Goal: Information Seeking & Learning: Learn about a topic

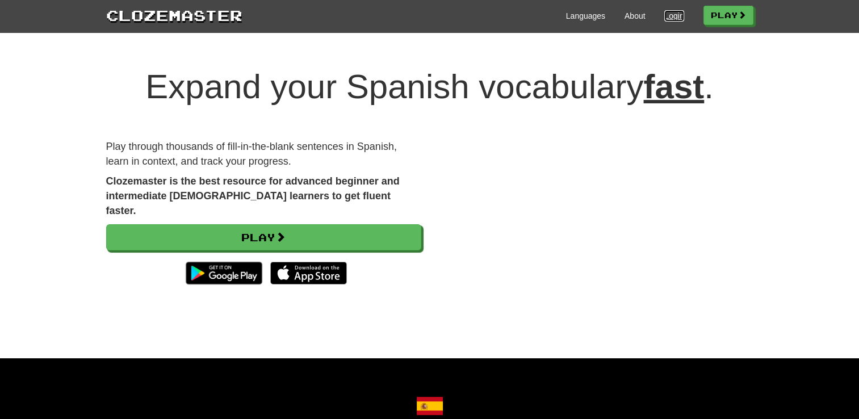
click at [666, 19] on link "Login" at bounding box center [673, 15] width 19 height 11
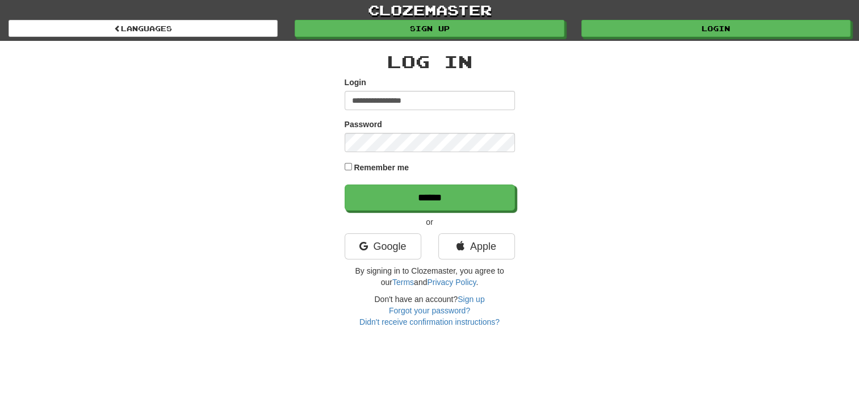
type input "**********"
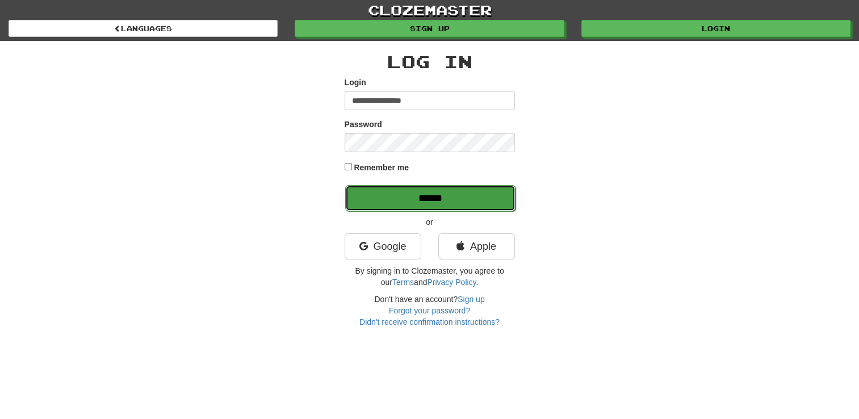
click at [424, 202] on input "******" at bounding box center [430, 198] width 170 height 26
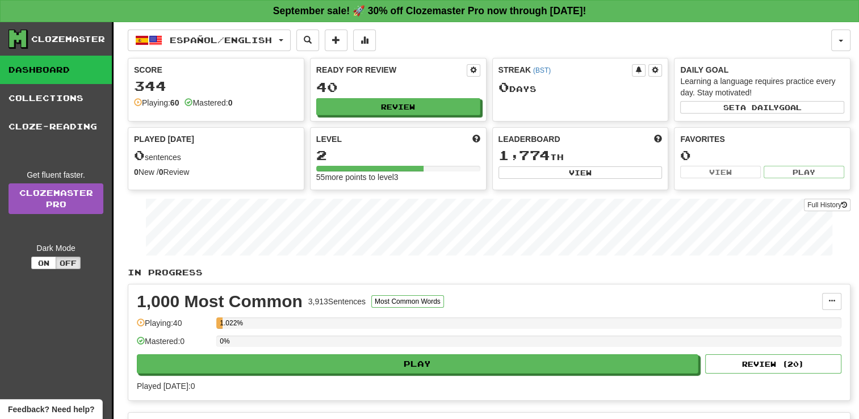
click at [561, 281] on div "In Progress 1,000 Most Common 3,913 Sentences Most Common Words Manage Sentence…" at bounding box center [489, 417] width 723 height 300
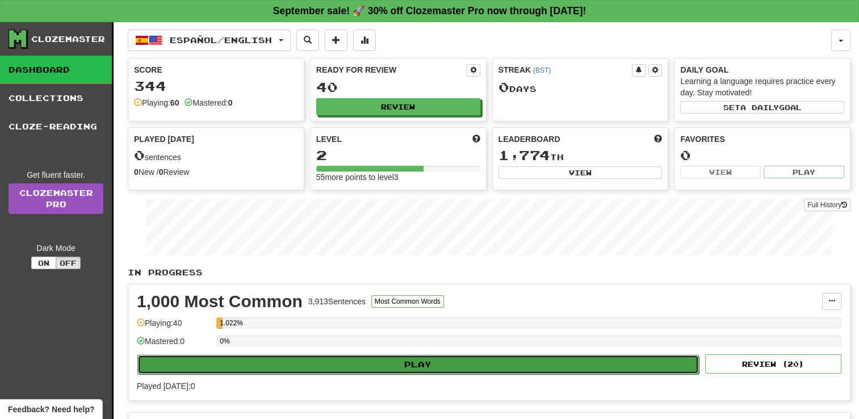
click at [490, 355] on button "Play" at bounding box center [417, 364] width 561 height 19
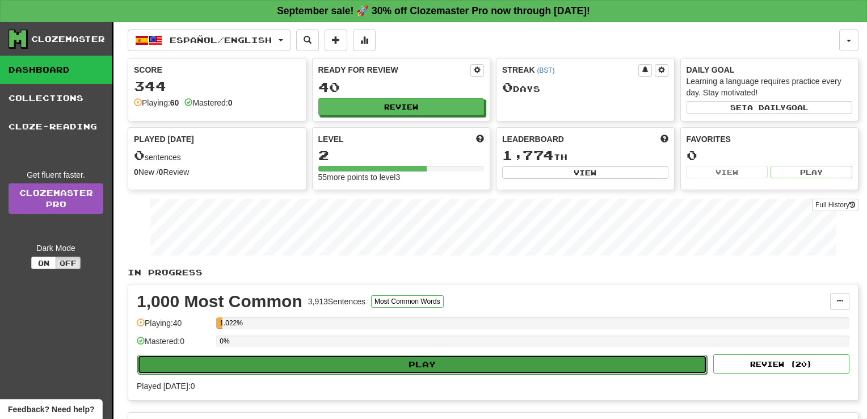
select select "**"
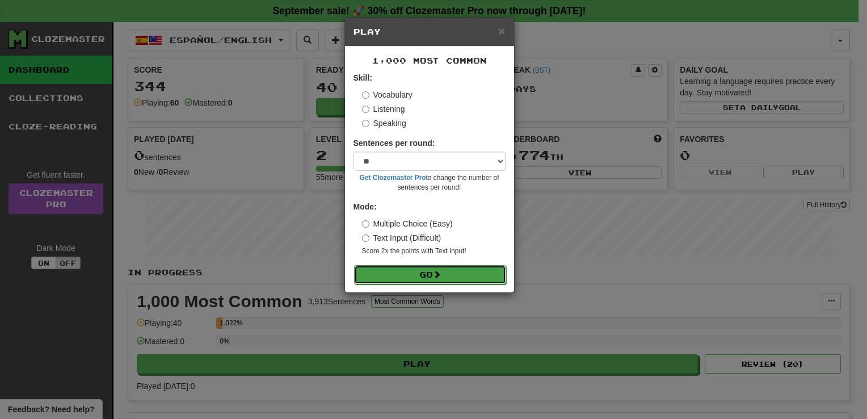
click at [448, 269] on button "Go" at bounding box center [430, 274] width 152 height 19
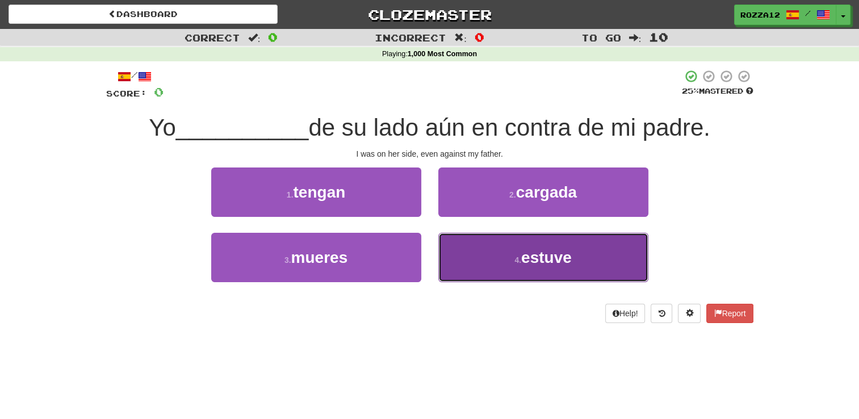
click at [485, 258] on button "4 . estuve" at bounding box center [543, 257] width 210 height 49
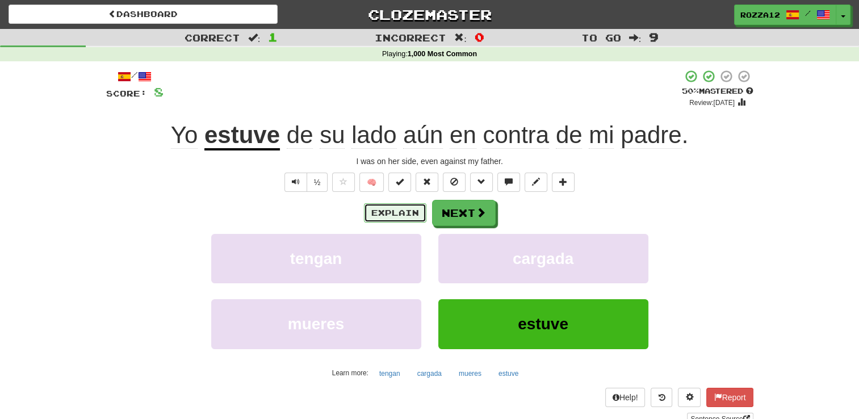
click at [392, 207] on button "Explain" at bounding box center [395, 212] width 62 height 19
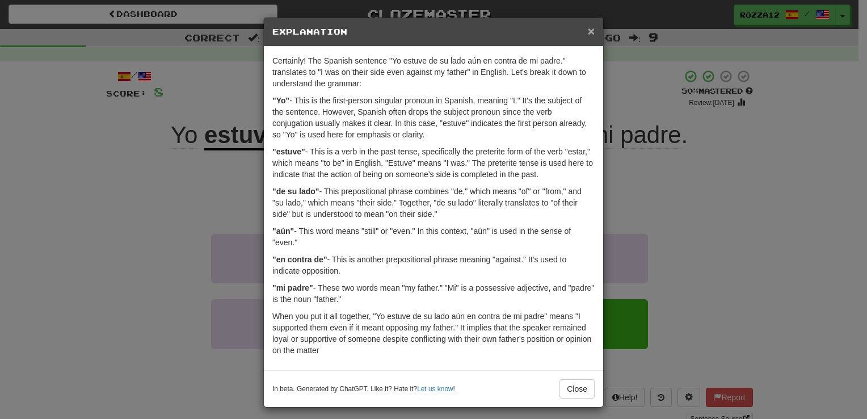
click at [588, 34] on span "×" at bounding box center [591, 30] width 7 height 13
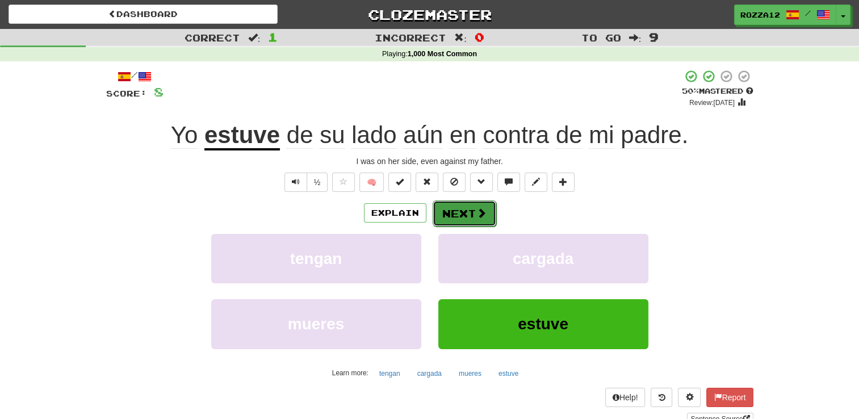
click at [486, 221] on button "Next" at bounding box center [465, 213] width 64 height 26
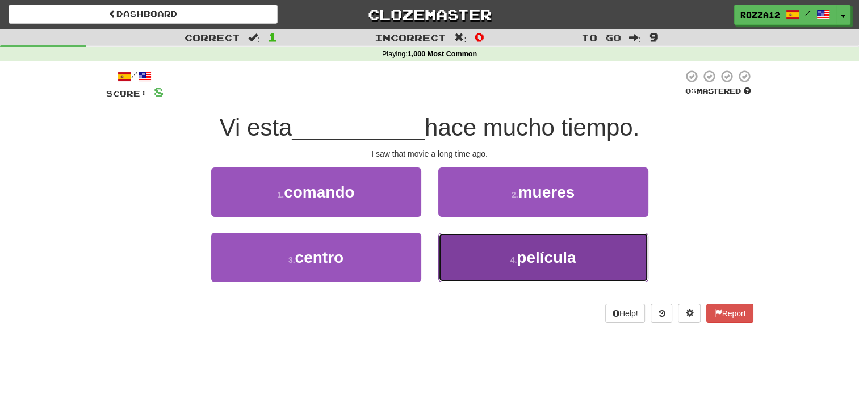
click at [468, 246] on button "4 . película" at bounding box center [543, 257] width 210 height 49
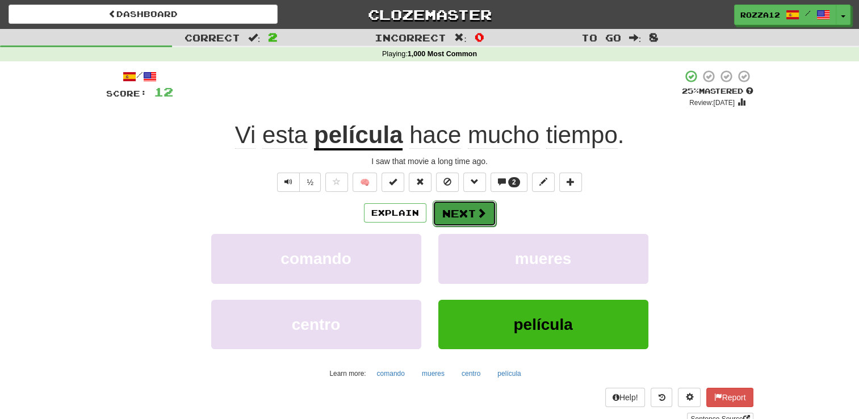
click at [451, 205] on button "Next" at bounding box center [465, 213] width 64 height 26
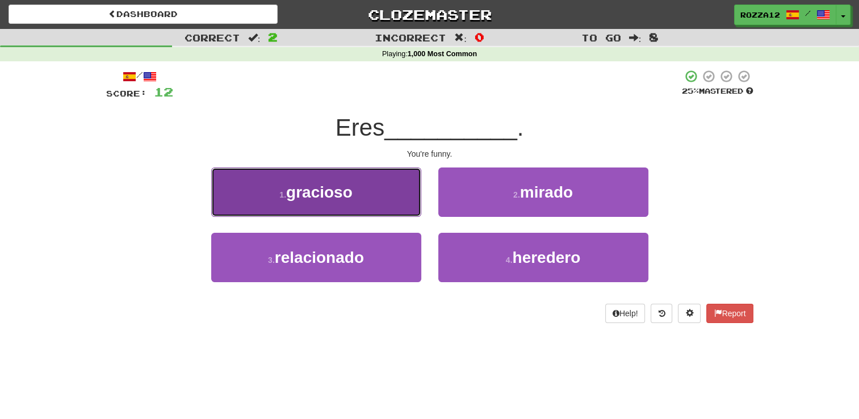
click at [379, 194] on button "1 . gracioso" at bounding box center [316, 191] width 210 height 49
click at [379, 194] on div "/ Score: 12 25 % Mastered Eres __________ . You're funny. 1 . gracioso 2 . mira…" at bounding box center [429, 196] width 647 height 254
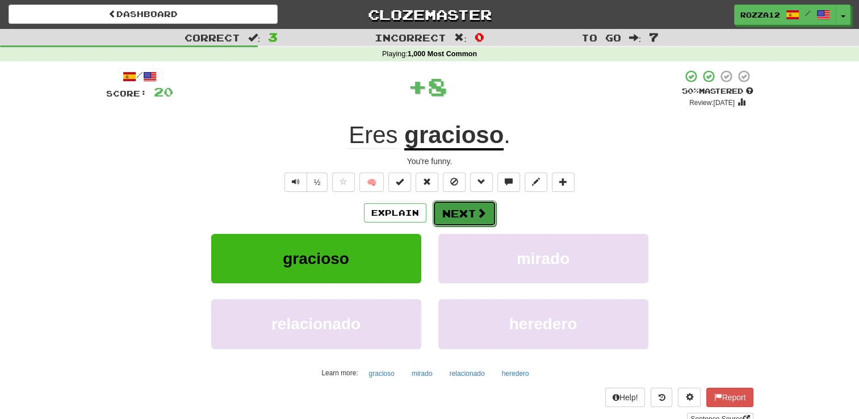
drag, startPoint x: 379, startPoint y: 194, endPoint x: 463, endPoint y: 211, distance: 85.8
click at [463, 211] on button "Next" at bounding box center [465, 213] width 64 height 26
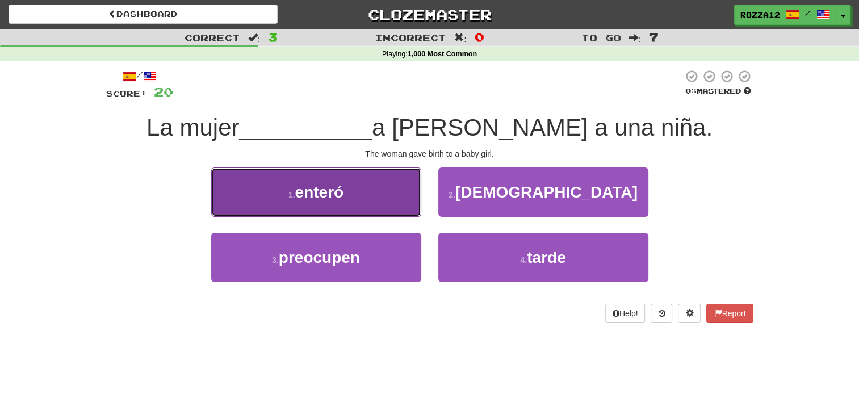
click at [384, 183] on button "1 . enteró" at bounding box center [316, 191] width 210 height 49
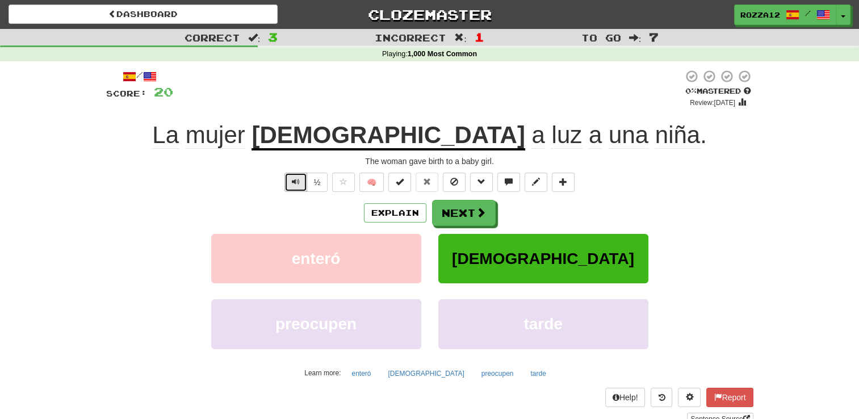
click at [297, 178] on span "Text-to-speech controls" at bounding box center [296, 182] width 8 height 8
click at [398, 215] on button "Explain" at bounding box center [395, 212] width 62 height 19
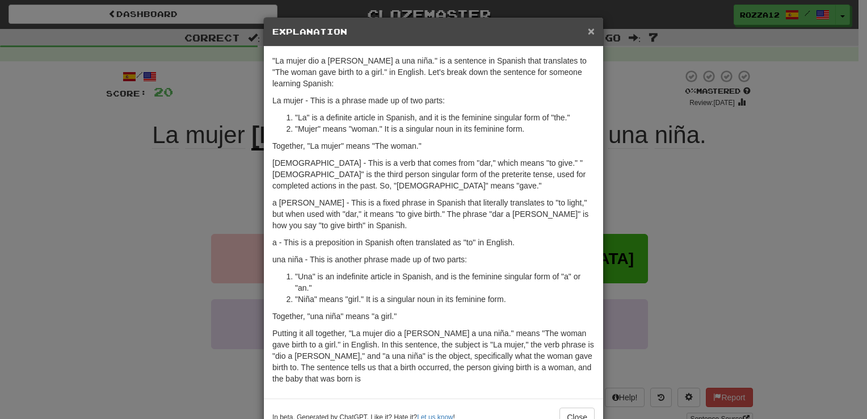
click at [588, 33] on span "×" at bounding box center [591, 30] width 7 height 13
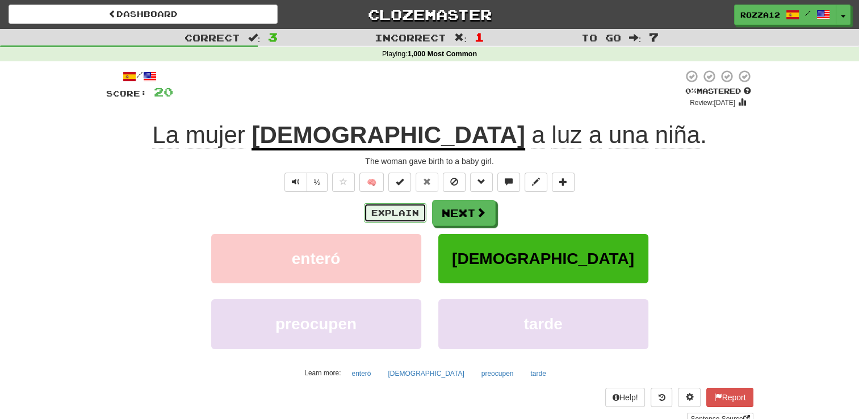
click at [378, 216] on button "Explain" at bounding box center [395, 212] width 62 height 19
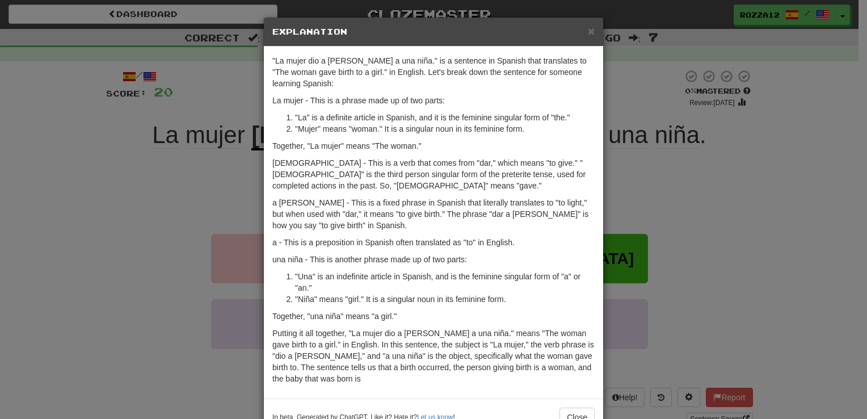
click at [378, 216] on p "a luz - This is a fixed phrase in Spanish that literally translates to "to ligh…" at bounding box center [433, 214] width 322 height 34
click at [578, 412] on button "Close" at bounding box center [577, 417] width 35 height 19
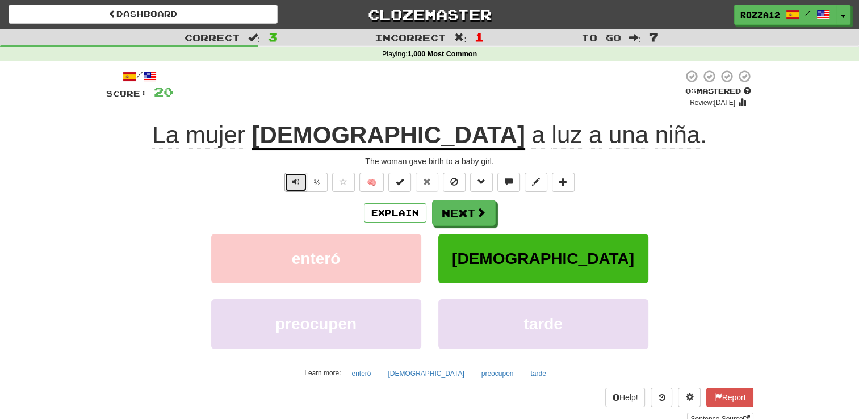
click at [297, 190] on button "Text-to-speech controls" at bounding box center [295, 182] width 23 height 19
click at [299, 190] on button "Text-to-speech controls" at bounding box center [295, 182] width 23 height 19
click at [449, 210] on button "Next" at bounding box center [465, 213] width 64 height 26
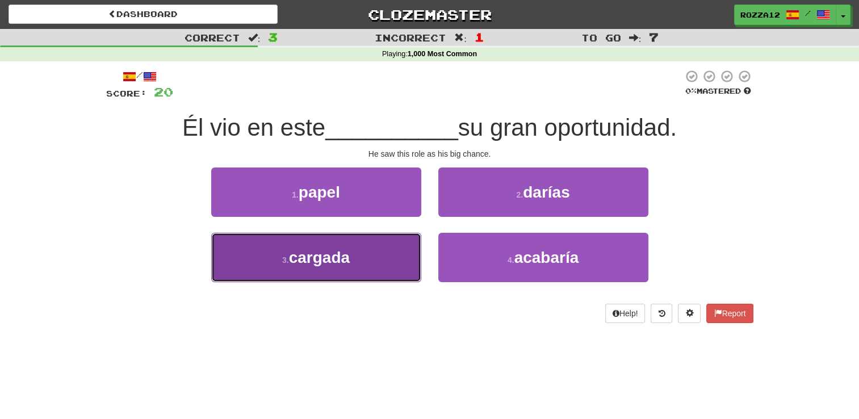
click at [366, 255] on button "3 . cargada" at bounding box center [316, 257] width 210 height 49
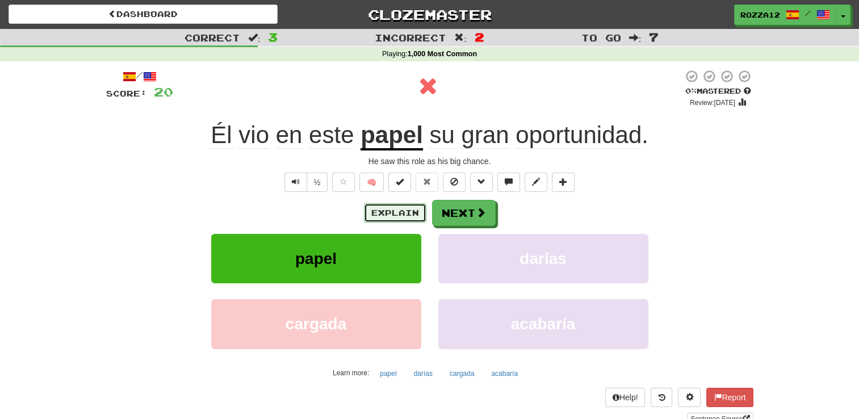
click at [406, 210] on button "Explain" at bounding box center [395, 212] width 62 height 19
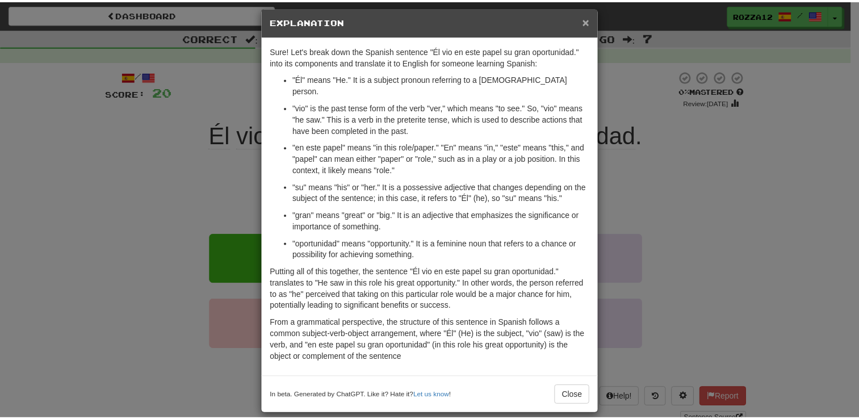
scroll to position [9, 0]
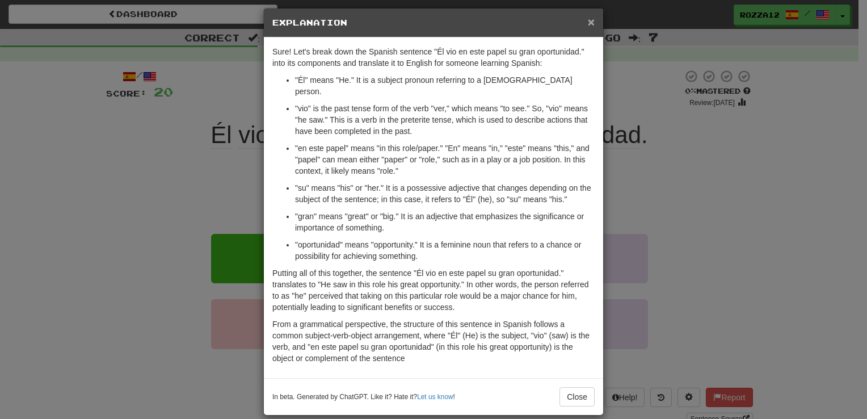
click at [588, 22] on span "×" at bounding box center [591, 21] width 7 height 13
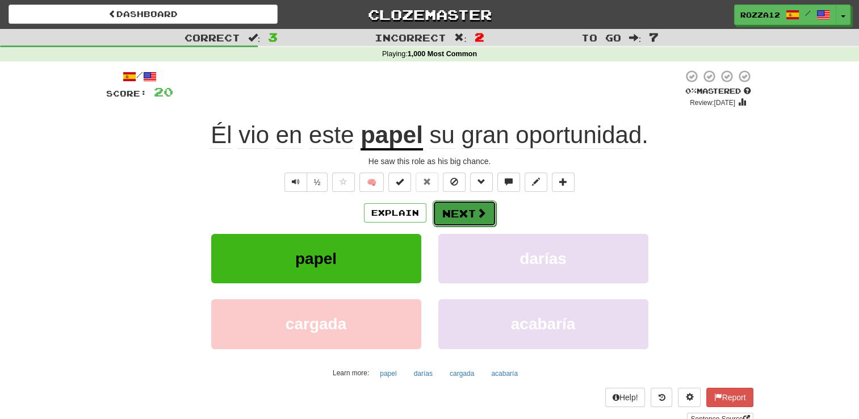
click at [488, 207] on button "Next" at bounding box center [465, 213] width 64 height 26
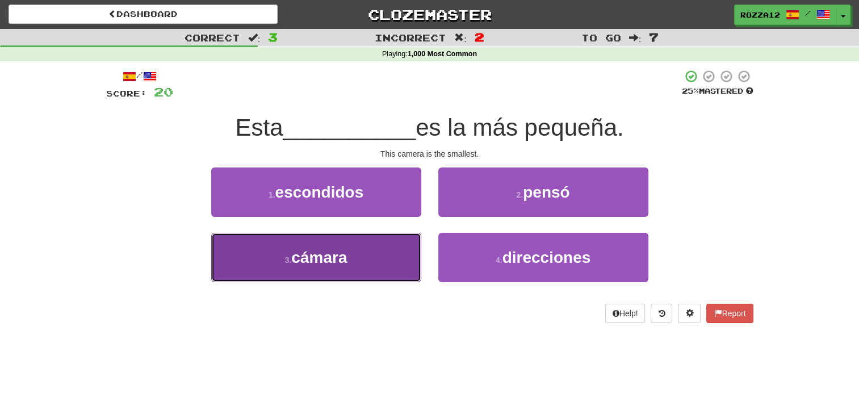
click at [385, 264] on button "3 . cámara" at bounding box center [316, 257] width 210 height 49
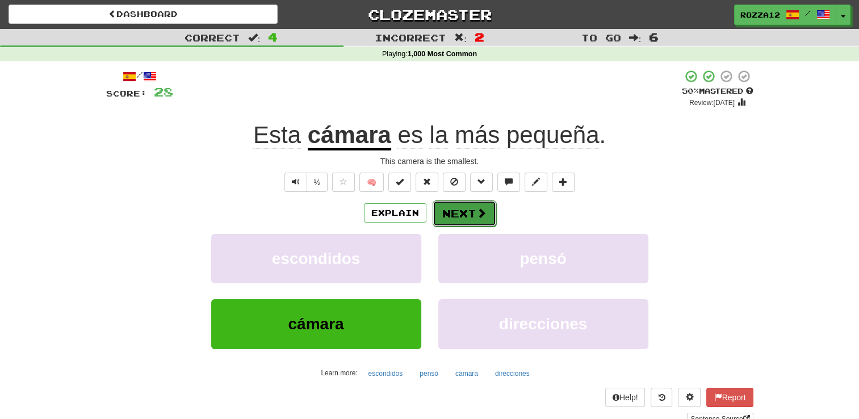
click at [477, 208] on span at bounding box center [481, 213] width 10 height 10
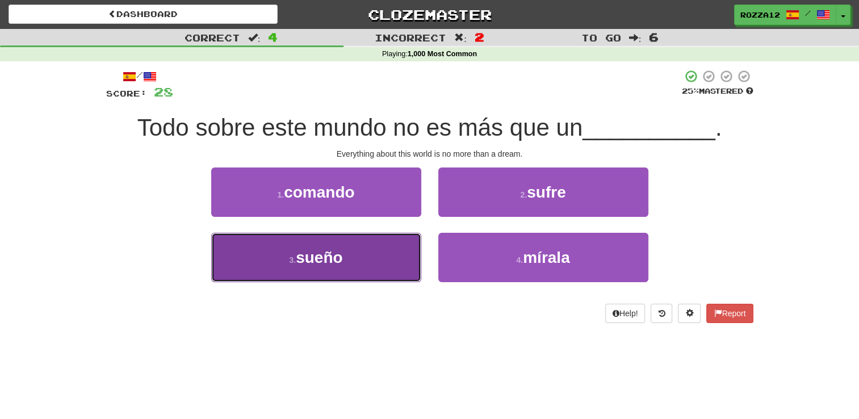
click at [340, 253] on span "sueño" at bounding box center [319, 258] width 47 height 18
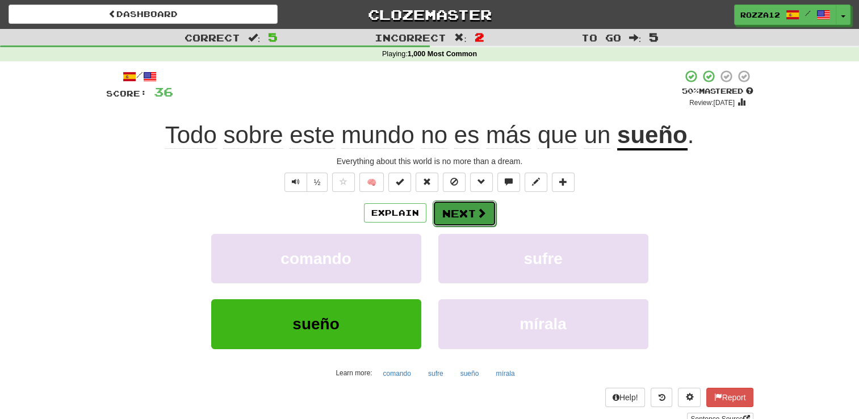
click at [464, 202] on button "Next" at bounding box center [465, 213] width 64 height 26
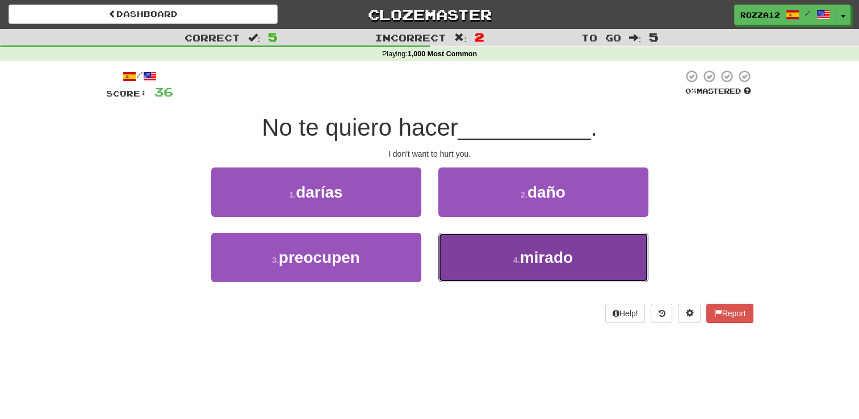
click at [464, 248] on button "4 . mirado" at bounding box center [543, 257] width 210 height 49
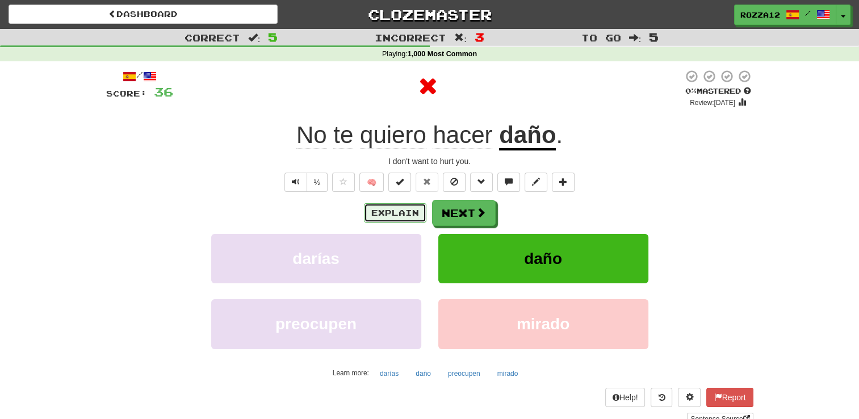
click at [414, 211] on button "Explain" at bounding box center [395, 212] width 62 height 19
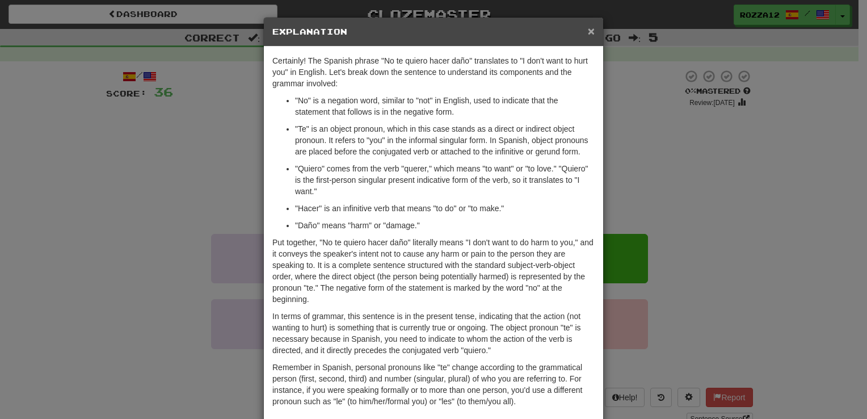
click at [590, 37] on span "×" at bounding box center [591, 30] width 7 height 13
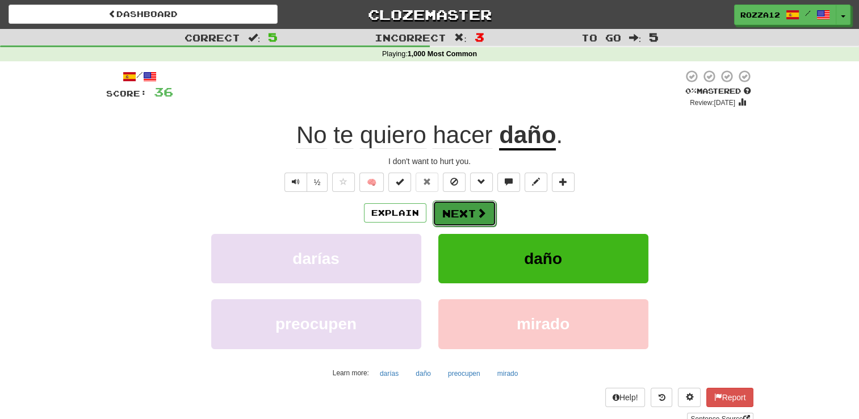
click at [476, 212] on span at bounding box center [481, 213] width 10 height 10
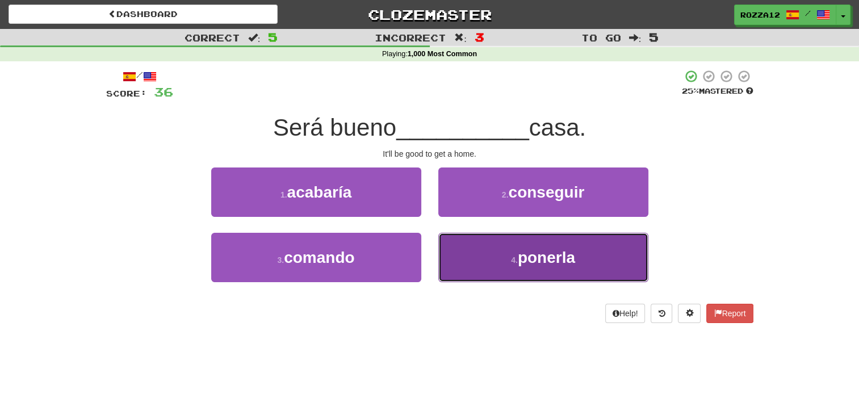
click at [478, 271] on button "4 . ponerla" at bounding box center [543, 257] width 210 height 49
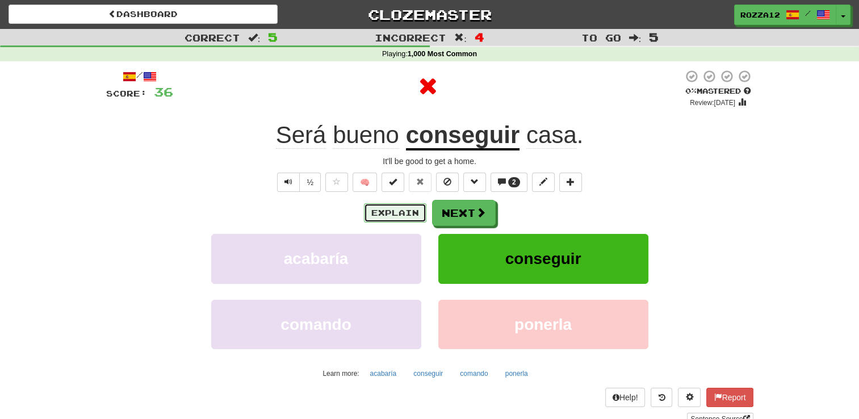
click at [372, 213] on button "Explain" at bounding box center [395, 212] width 62 height 19
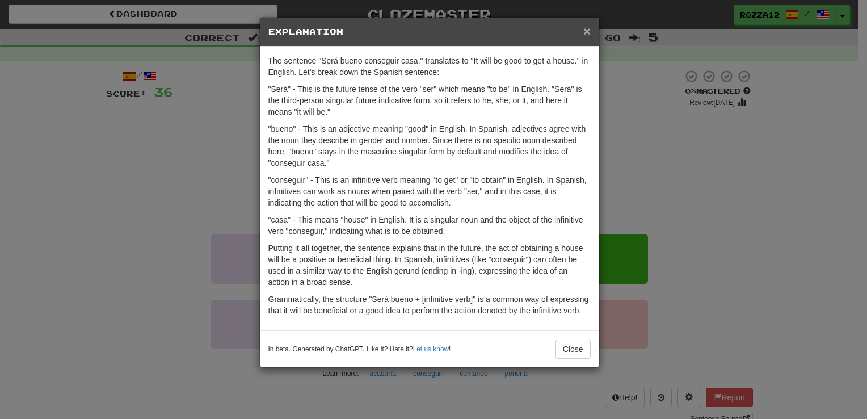
click at [589, 32] on span "×" at bounding box center [586, 30] width 7 height 13
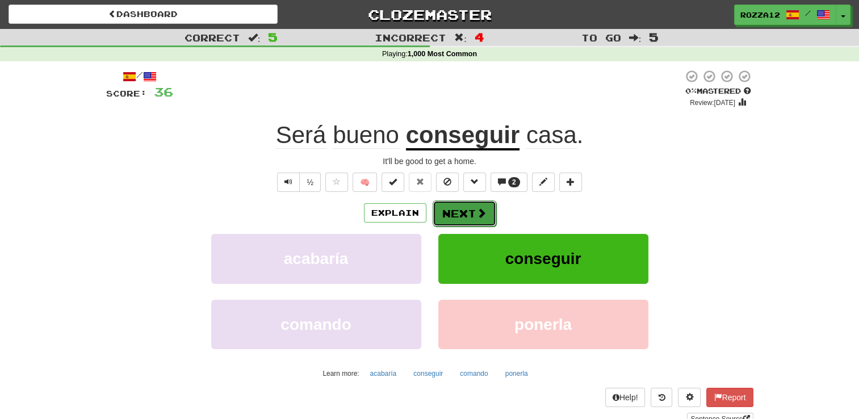
click at [472, 204] on button "Next" at bounding box center [465, 213] width 64 height 26
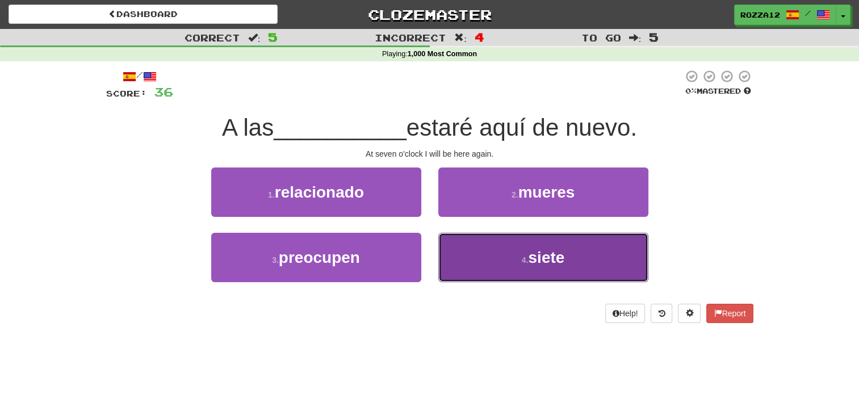
click at [457, 237] on button "4 . siete" at bounding box center [543, 257] width 210 height 49
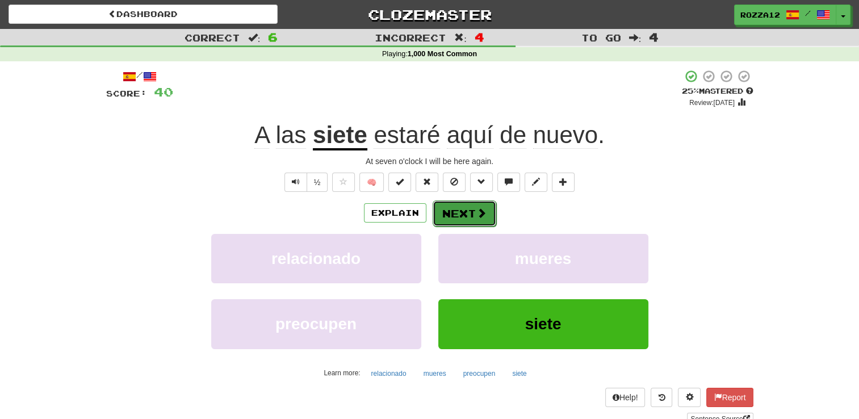
click at [479, 210] on span at bounding box center [481, 213] width 10 height 10
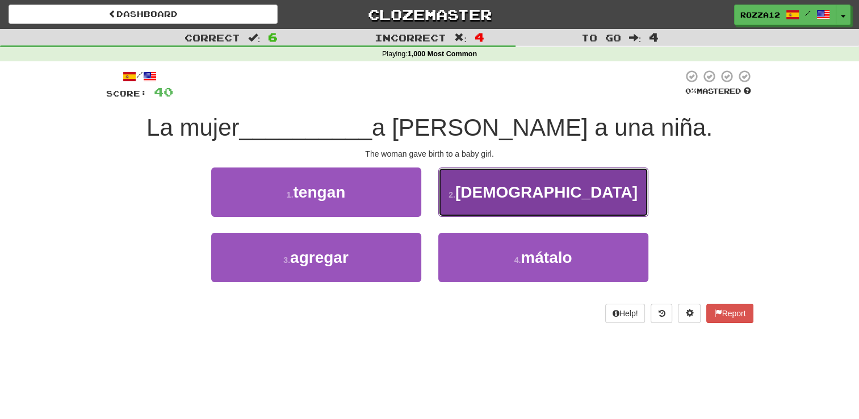
click at [445, 190] on button "2 . dio" at bounding box center [543, 191] width 210 height 49
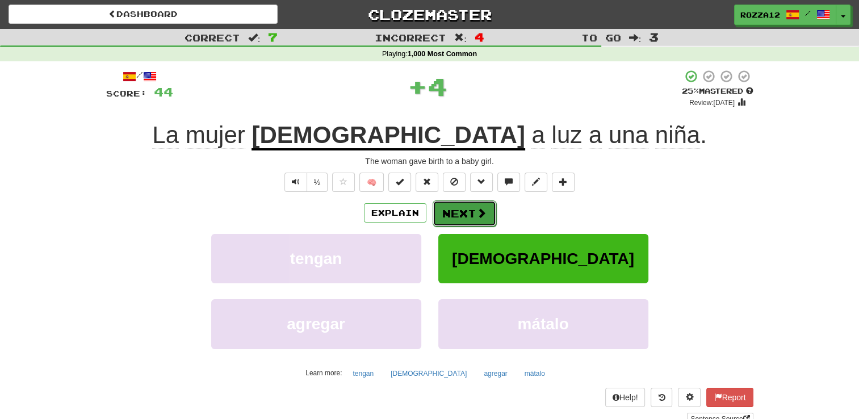
click at [481, 212] on span at bounding box center [481, 213] width 10 height 10
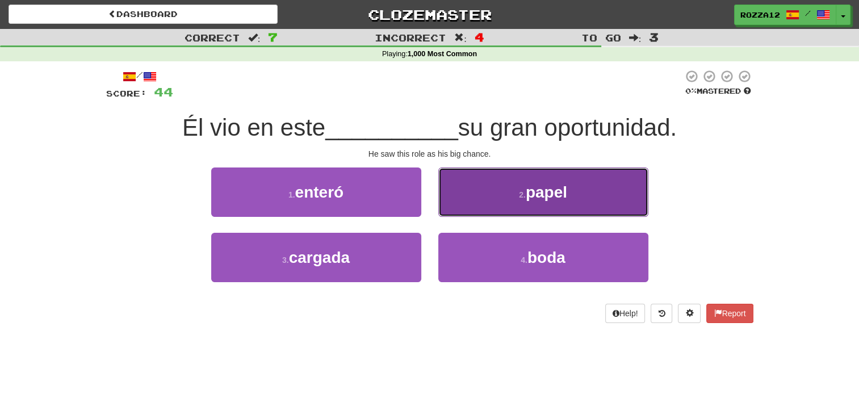
click at [459, 174] on button "2 . papel" at bounding box center [543, 191] width 210 height 49
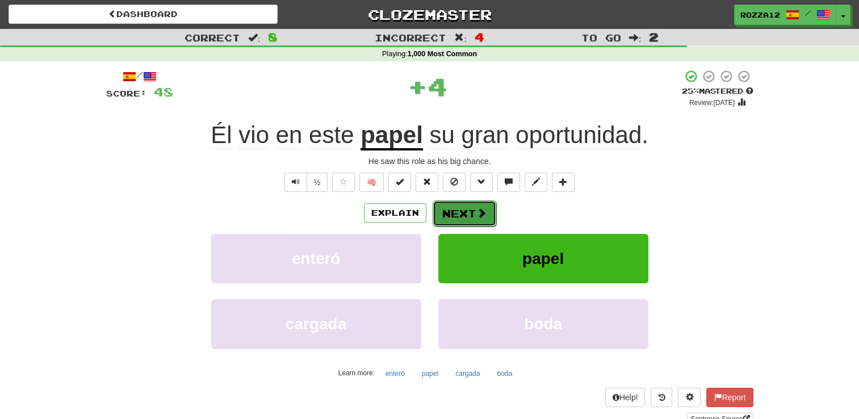
click at [475, 218] on button "Next" at bounding box center [465, 213] width 64 height 26
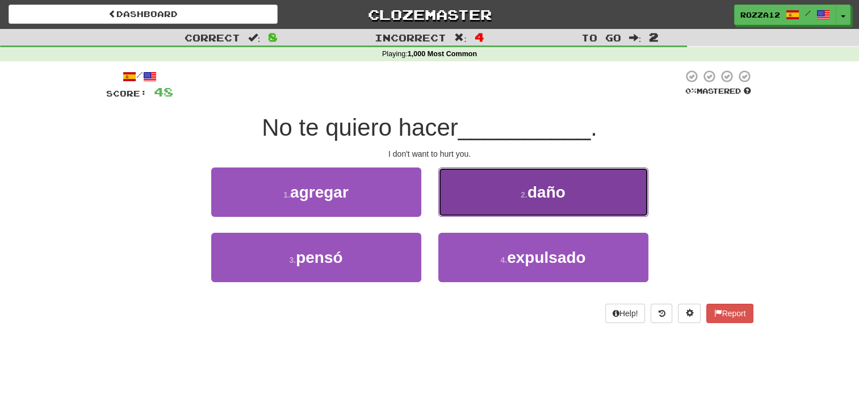
click at [490, 204] on button "2 . daño" at bounding box center [543, 191] width 210 height 49
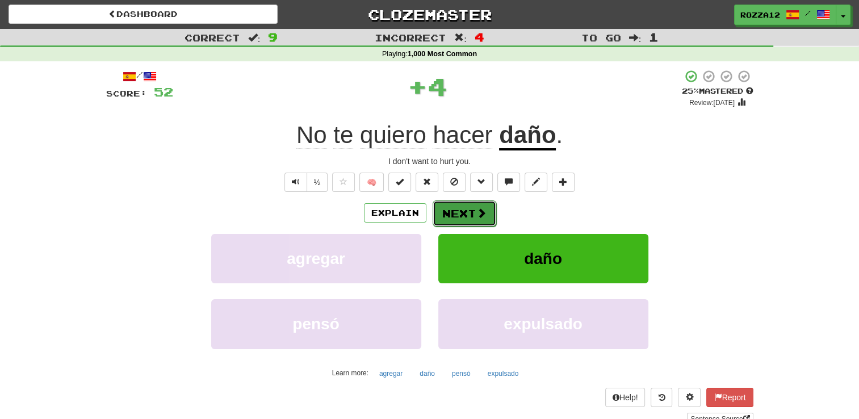
click at [481, 208] on span at bounding box center [481, 213] width 10 height 10
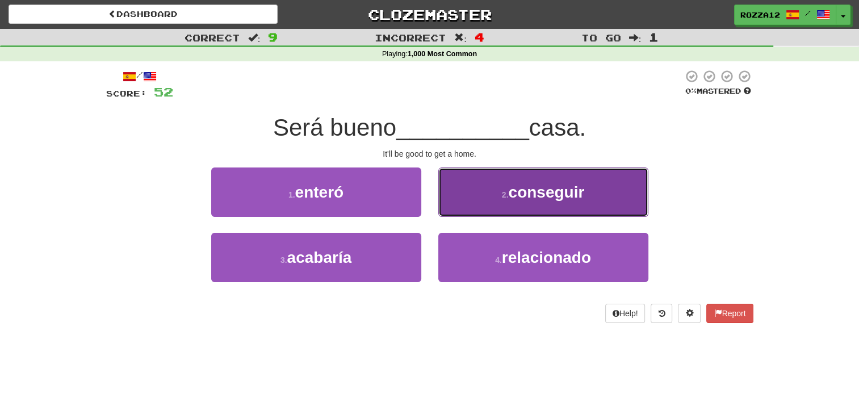
click at [489, 216] on button "2 . conseguir" at bounding box center [543, 191] width 210 height 49
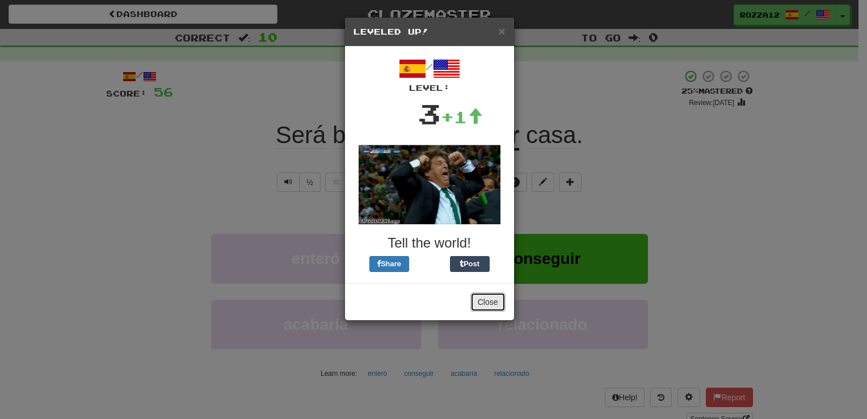
click at [485, 296] on button "Close" at bounding box center [488, 301] width 35 height 19
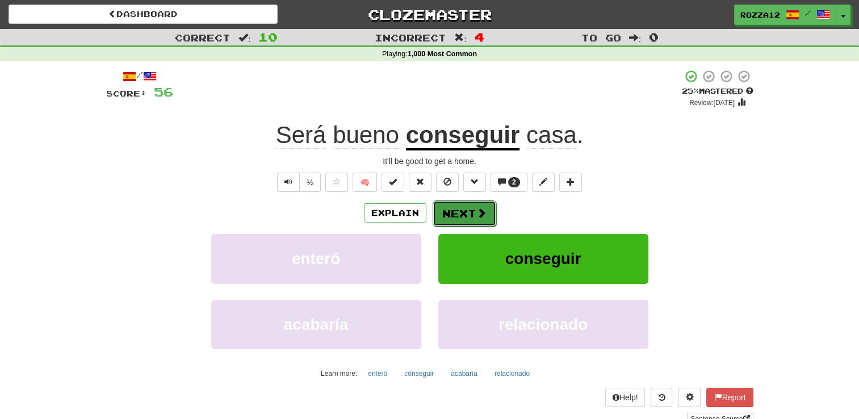
click at [476, 221] on button "Next" at bounding box center [465, 213] width 64 height 26
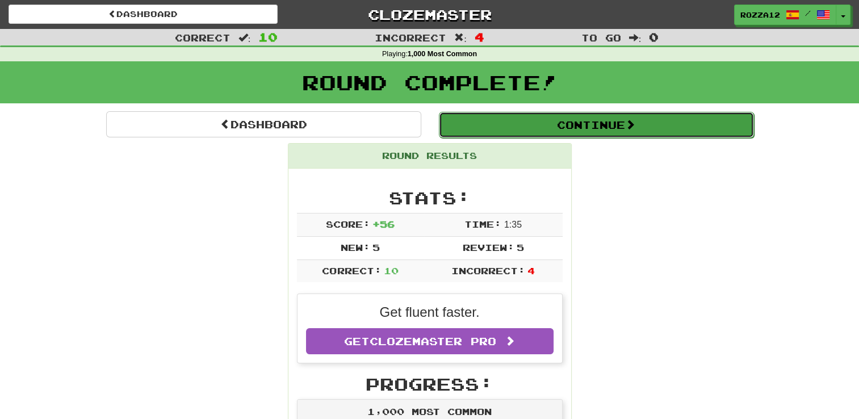
click at [597, 126] on button "Continue" at bounding box center [596, 125] width 315 height 26
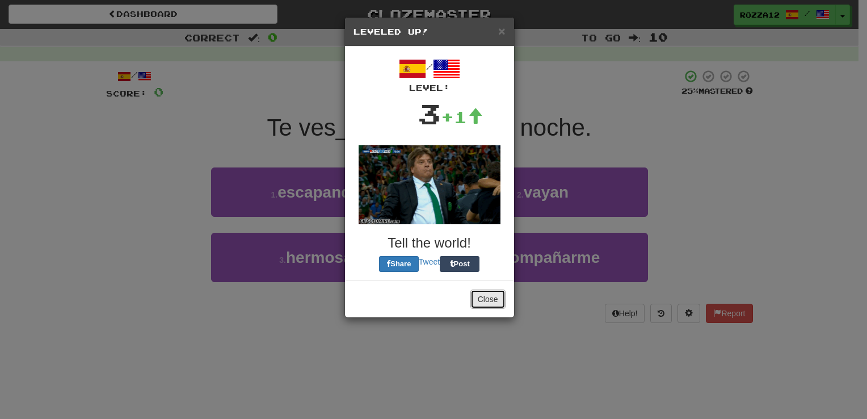
click at [478, 301] on button "Close" at bounding box center [488, 298] width 35 height 19
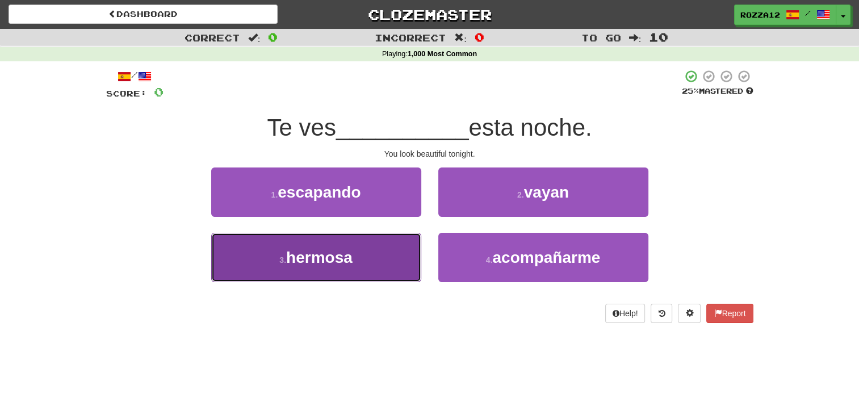
click at [402, 248] on button "3 . hermosa" at bounding box center [316, 257] width 210 height 49
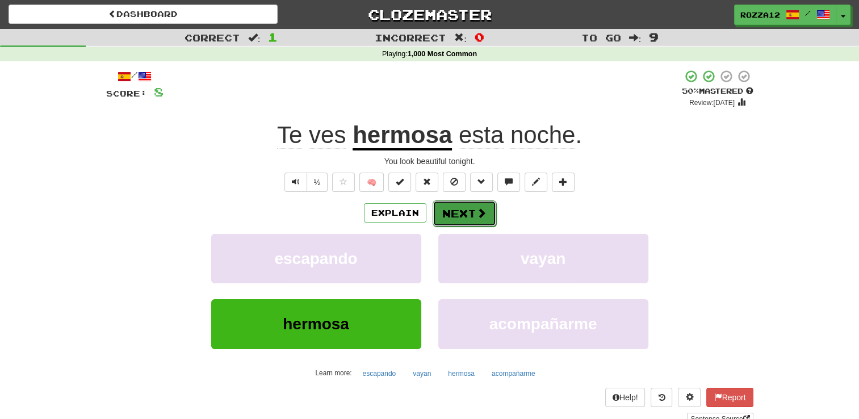
click at [473, 212] on button "Next" at bounding box center [465, 213] width 64 height 26
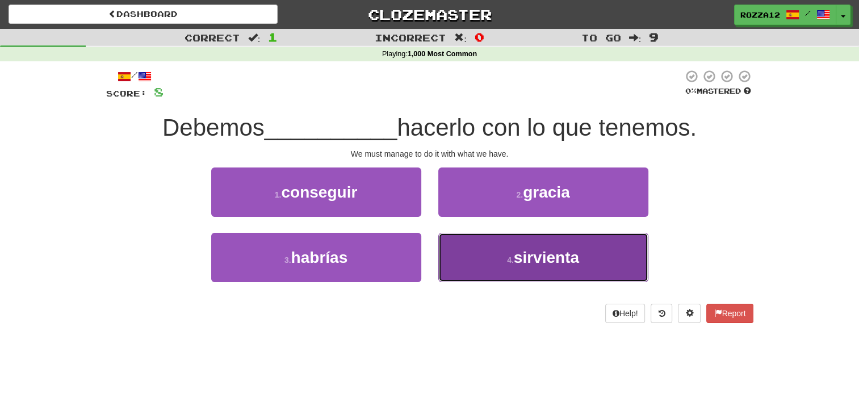
click at [527, 259] on span "sirvienta" at bounding box center [546, 258] width 65 height 18
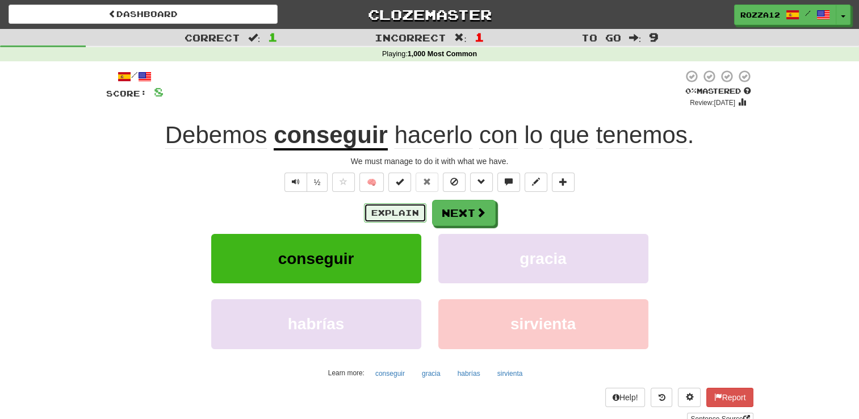
click at [417, 217] on button "Explain" at bounding box center [395, 212] width 62 height 19
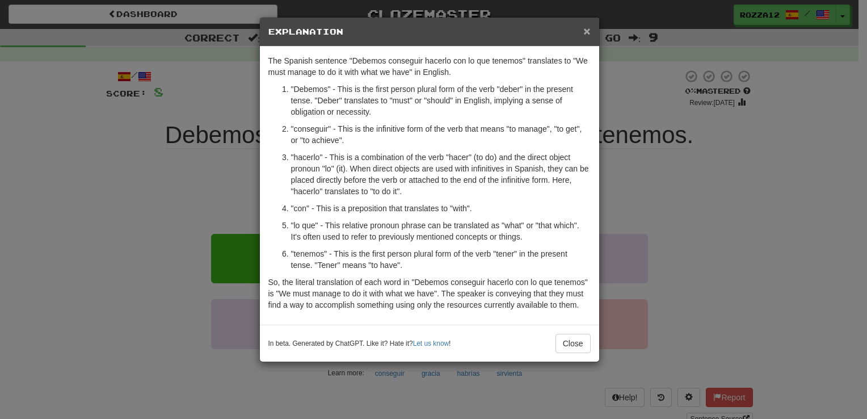
click at [588, 28] on span "×" at bounding box center [586, 30] width 7 height 13
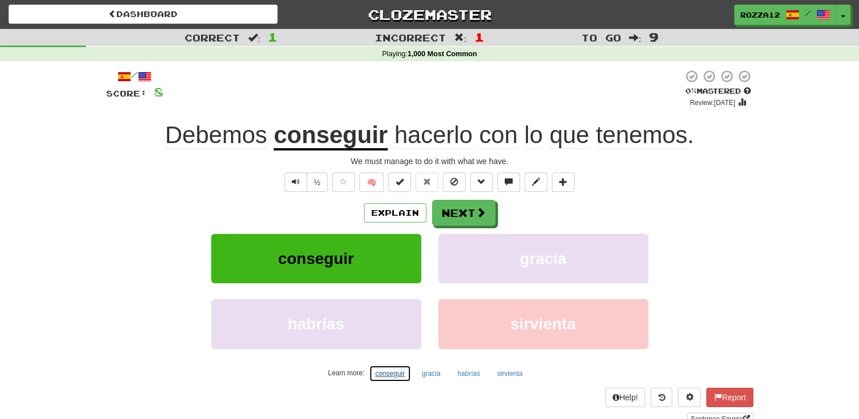
click at [385, 370] on button "conseguir" at bounding box center [390, 373] width 42 height 17
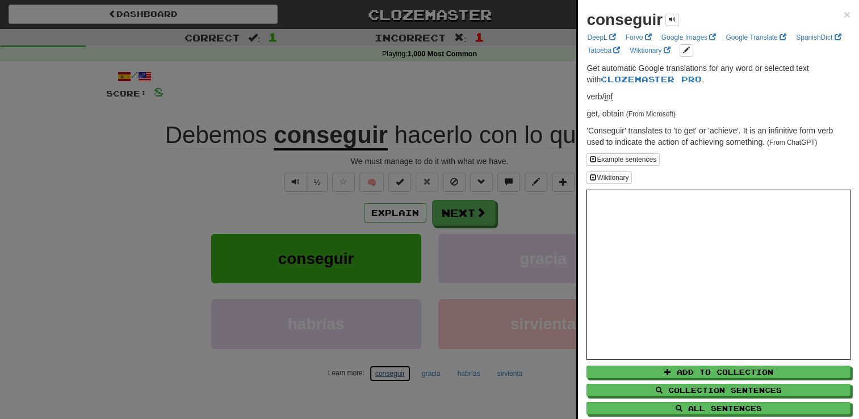
scroll to position [26, 0]
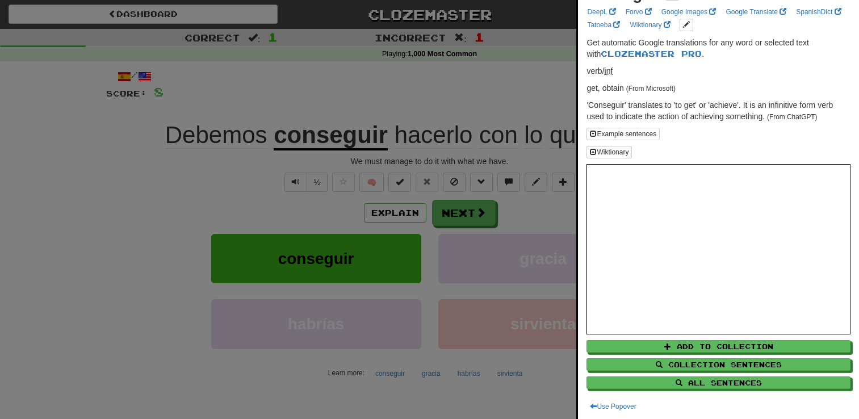
click at [847, 224] on div "conseguir × DeepL Forvo Google Images Google Translate SpanishDict Tatoeba Wikt…" at bounding box center [718, 197] width 281 height 447
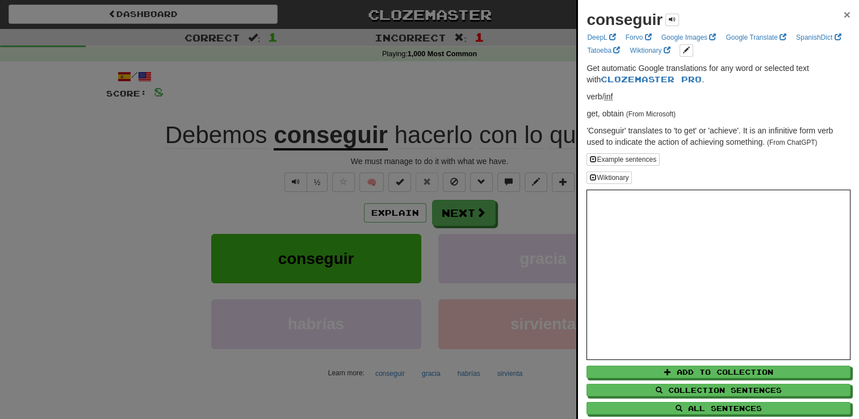
click at [843, 9] on span "×" at bounding box center [846, 14] width 7 height 13
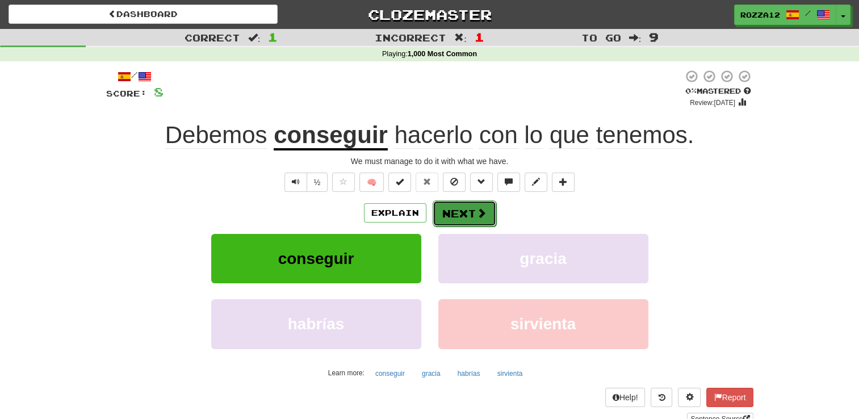
click at [460, 223] on button "Next" at bounding box center [465, 213] width 64 height 26
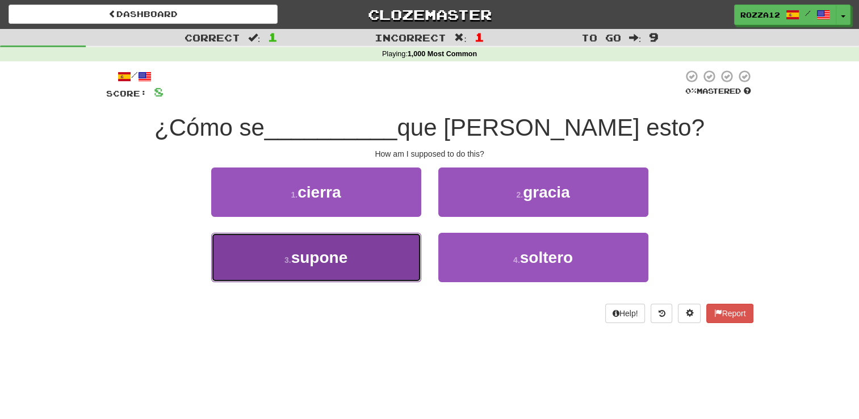
click at [395, 253] on button "3 . supone" at bounding box center [316, 257] width 210 height 49
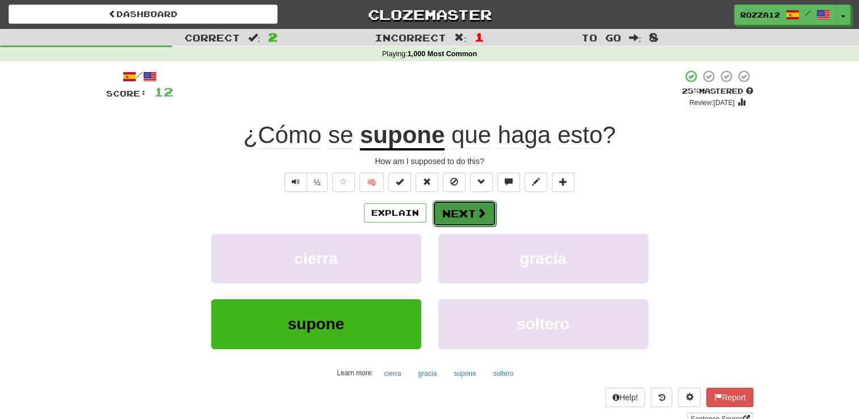
click at [457, 214] on button "Next" at bounding box center [465, 213] width 64 height 26
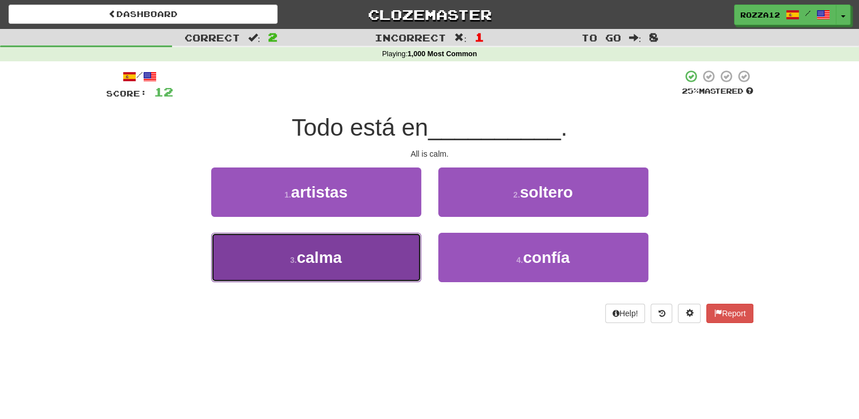
click at [393, 235] on button "3 . calma" at bounding box center [316, 257] width 210 height 49
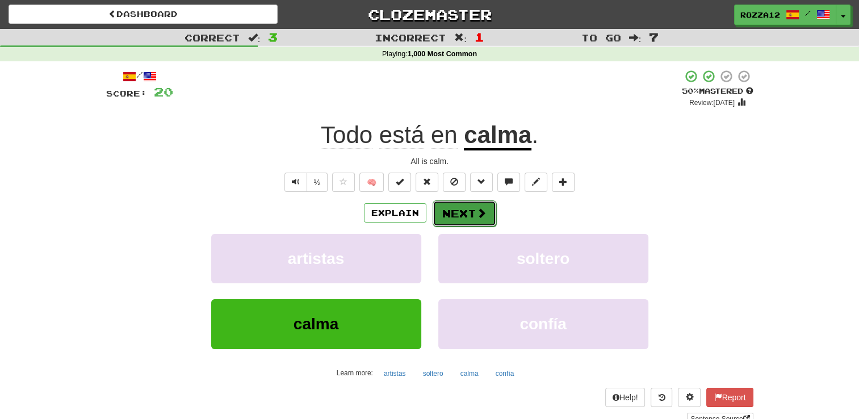
click at [475, 205] on button "Next" at bounding box center [465, 213] width 64 height 26
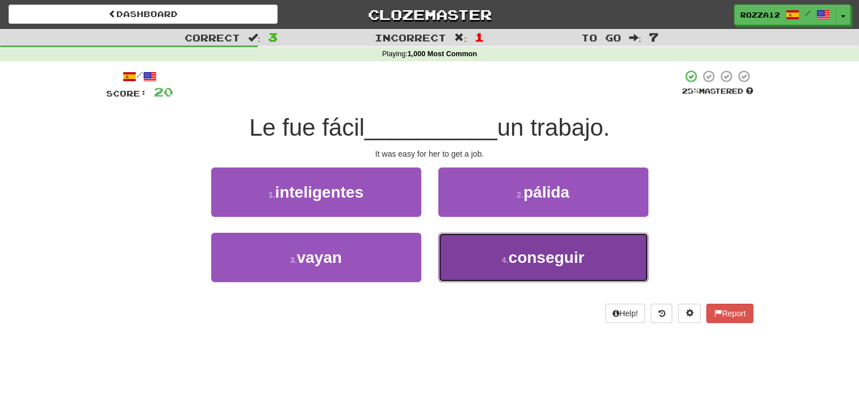
click at [496, 249] on button "4 . conseguir" at bounding box center [543, 257] width 210 height 49
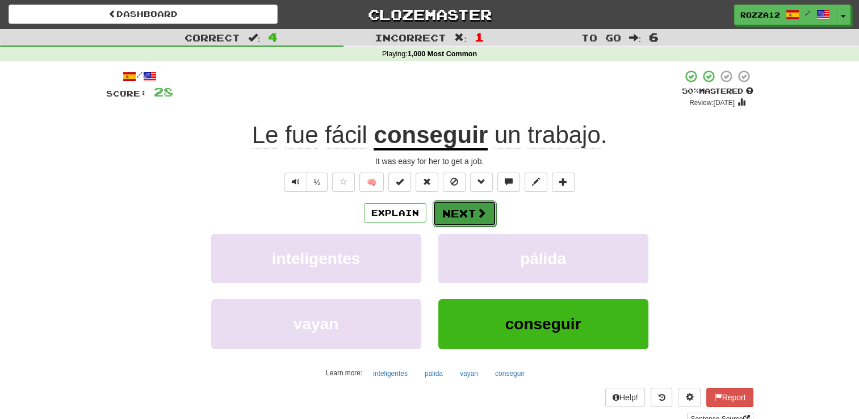
click at [449, 204] on button "Next" at bounding box center [465, 213] width 64 height 26
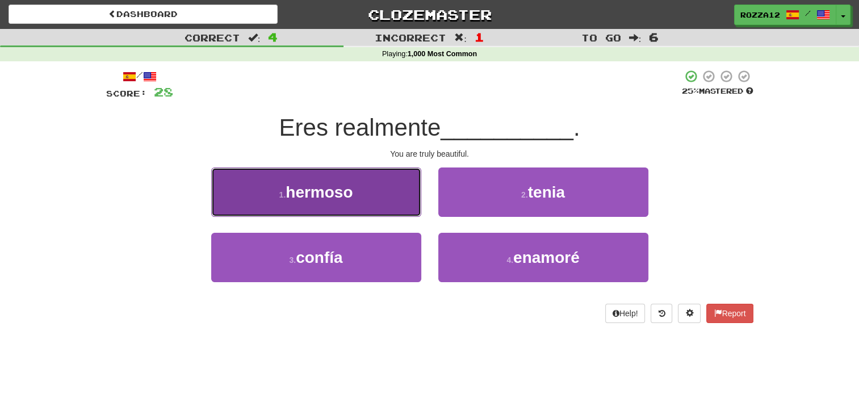
click at [393, 183] on button "1 . hermoso" at bounding box center [316, 191] width 210 height 49
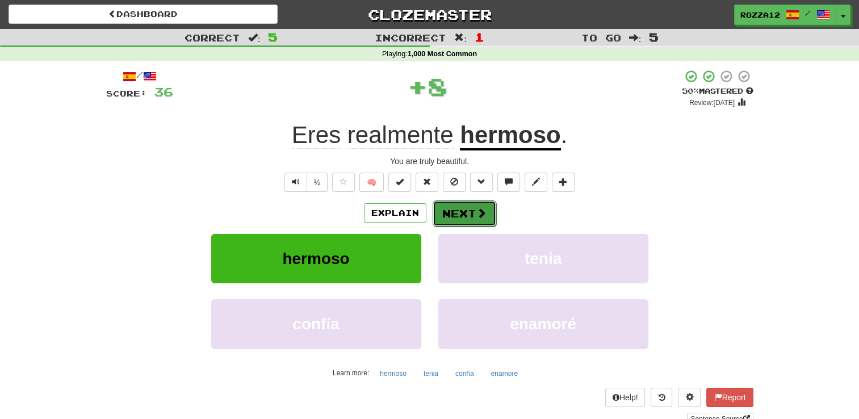
click at [479, 209] on span at bounding box center [481, 213] width 10 height 10
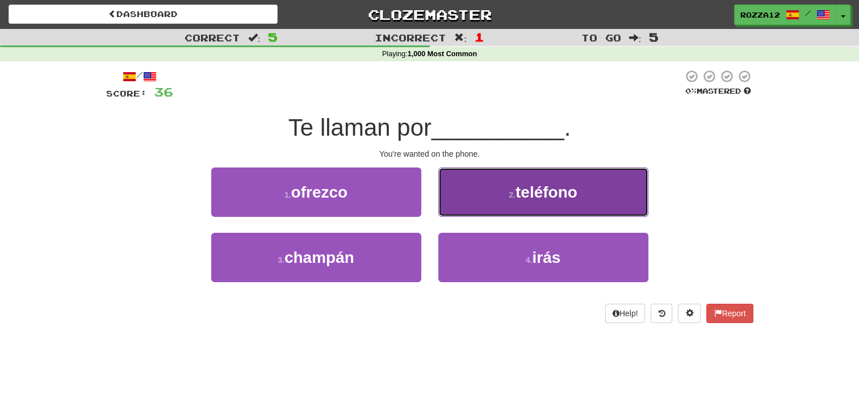
click at [515, 196] on small "2 ." at bounding box center [512, 194] width 7 height 9
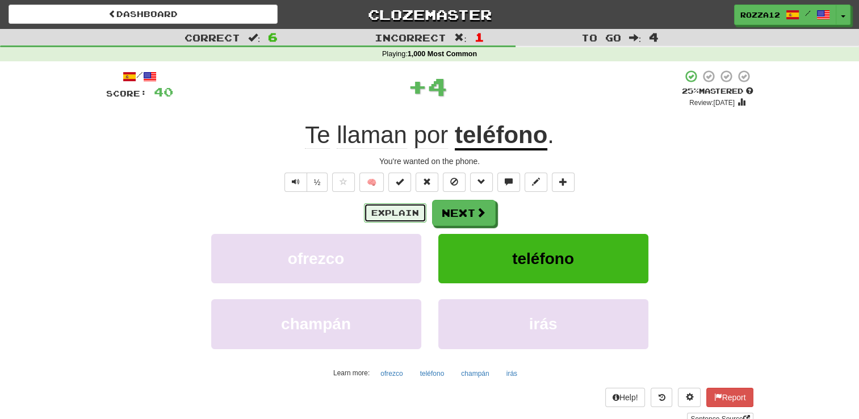
click at [383, 210] on button "Explain" at bounding box center [395, 212] width 62 height 19
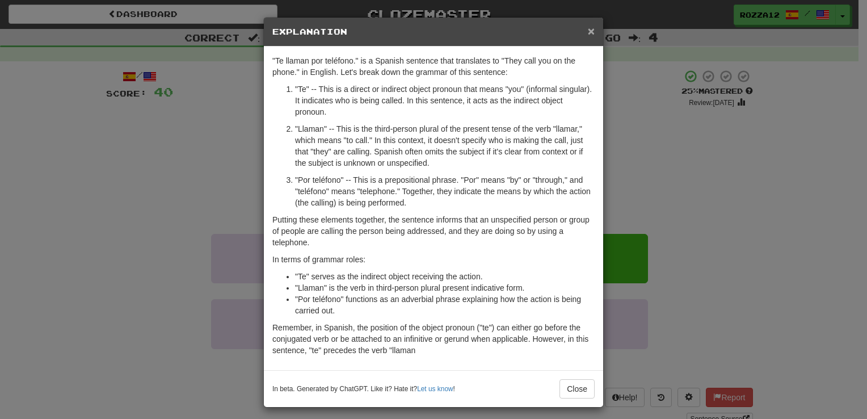
click at [588, 28] on span "×" at bounding box center [591, 30] width 7 height 13
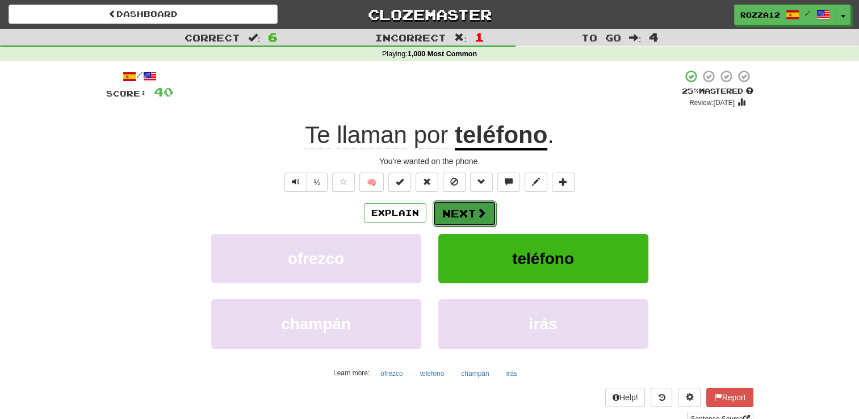
click at [456, 219] on button "Next" at bounding box center [465, 213] width 64 height 26
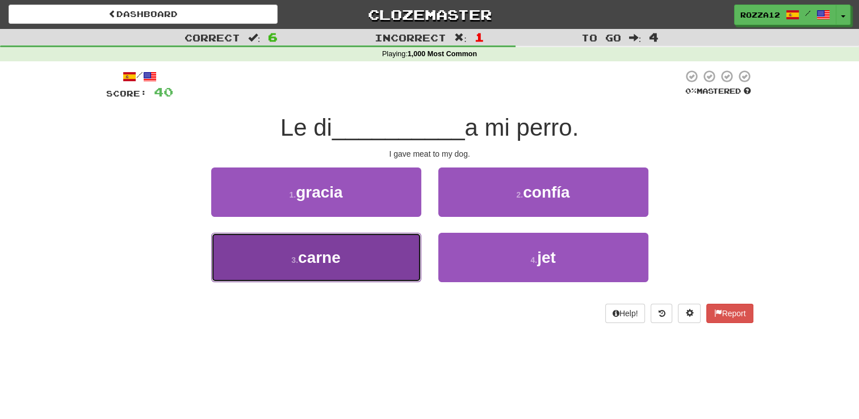
click at [379, 246] on button "3 . carne" at bounding box center [316, 257] width 210 height 49
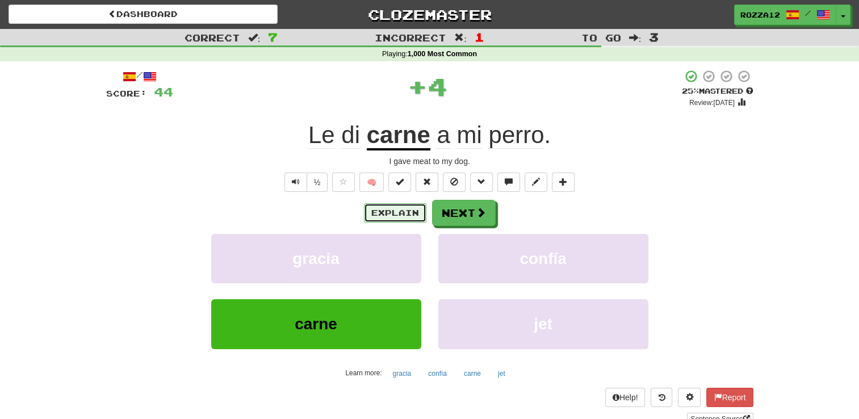
click at [381, 208] on button "Explain" at bounding box center [395, 212] width 62 height 19
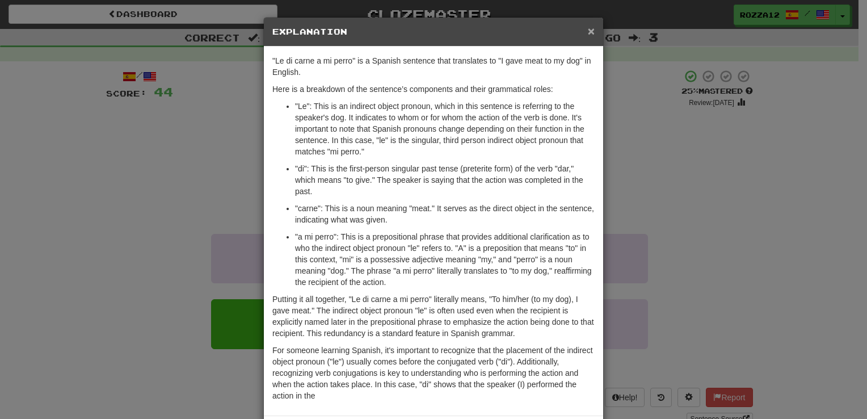
click at [588, 27] on span "×" at bounding box center [591, 30] width 7 height 13
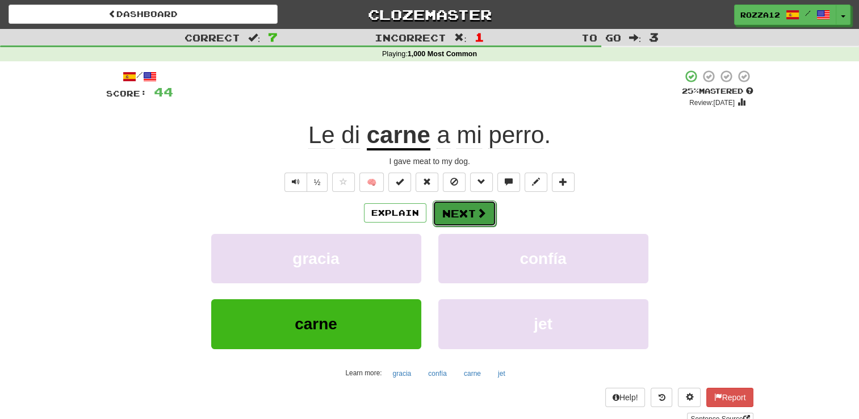
click at [464, 204] on button "Next" at bounding box center [465, 213] width 64 height 26
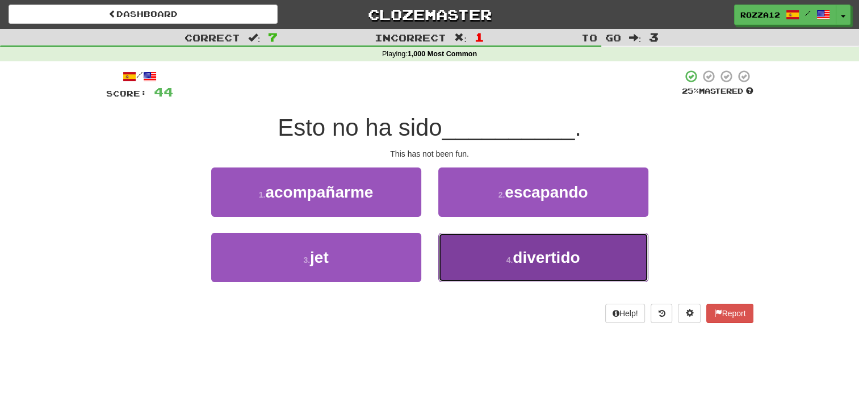
click at [465, 238] on button "4 . divertido" at bounding box center [543, 257] width 210 height 49
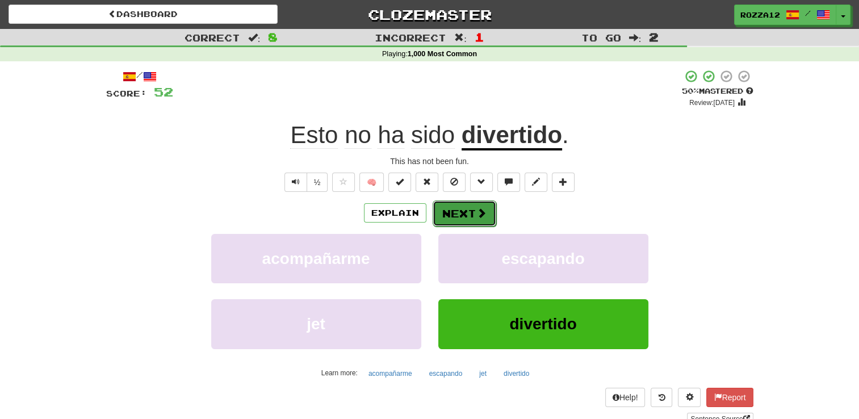
click at [464, 219] on button "Next" at bounding box center [465, 213] width 64 height 26
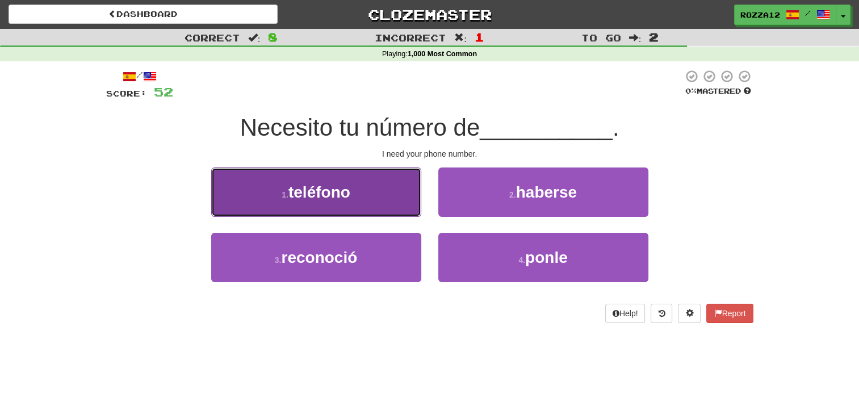
click at [375, 195] on button "1 . teléfono" at bounding box center [316, 191] width 210 height 49
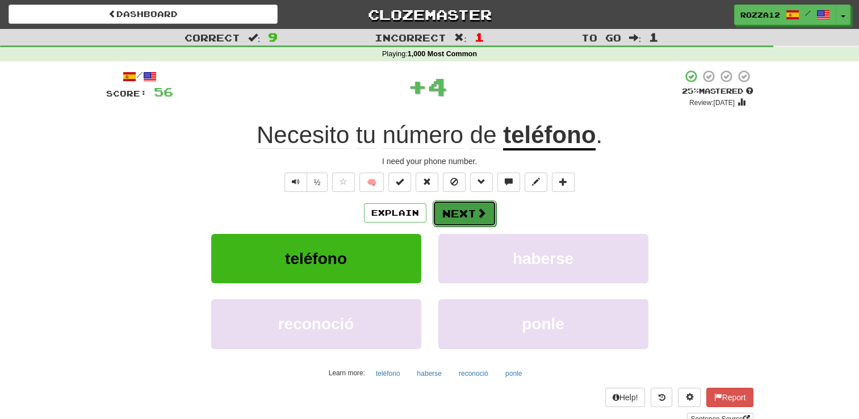
click at [462, 208] on button "Next" at bounding box center [465, 213] width 64 height 26
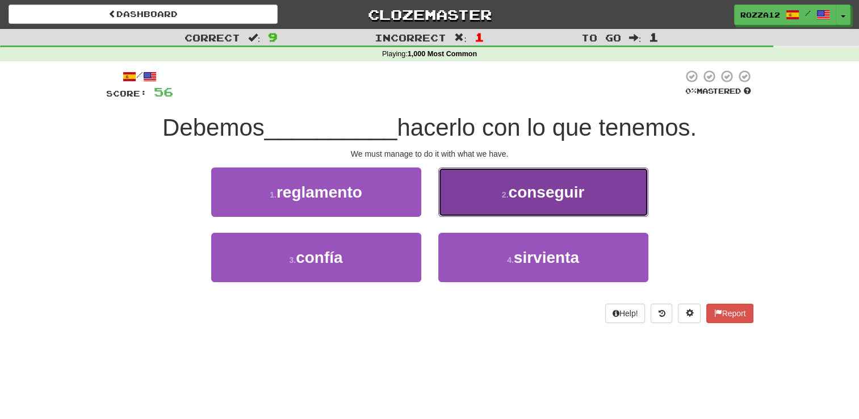
click at [516, 173] on button "2 . conseguir" at bounding box center [543, 191] width 210 height 49
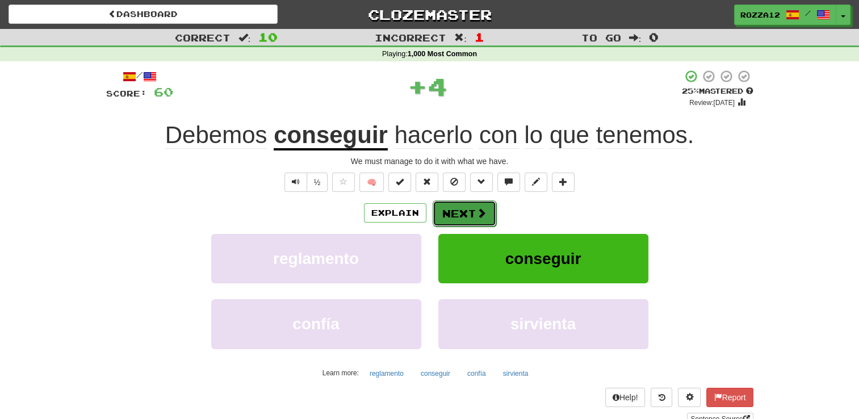
click at [463, 202] on button "Next" at bounding box center [465, 213] width 64 height 26
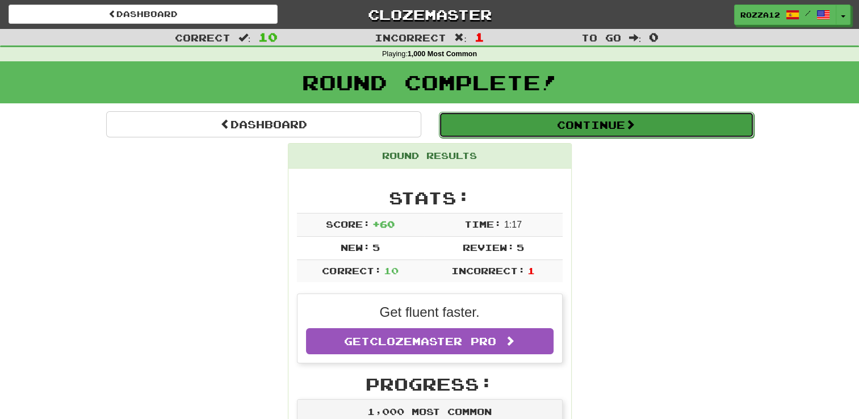
click at [470, 122] on button "Continue" at bounding box center [596, 125] width 315 height 26
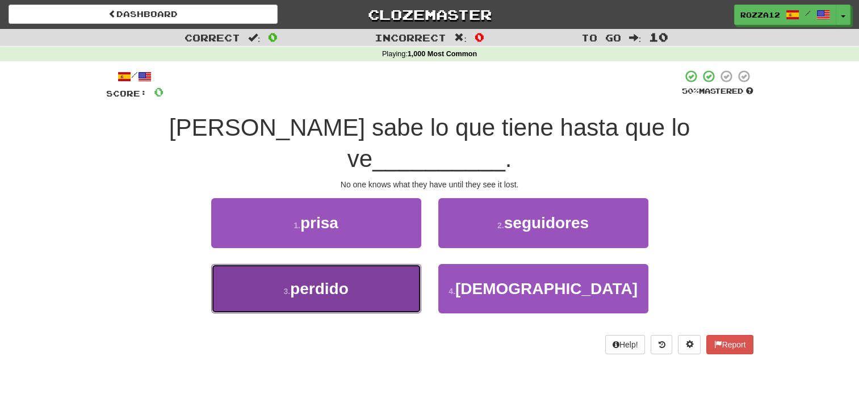
click at [359, 264] on button "3 . perdido" at bounding box center [316, 288] width 210 height 49
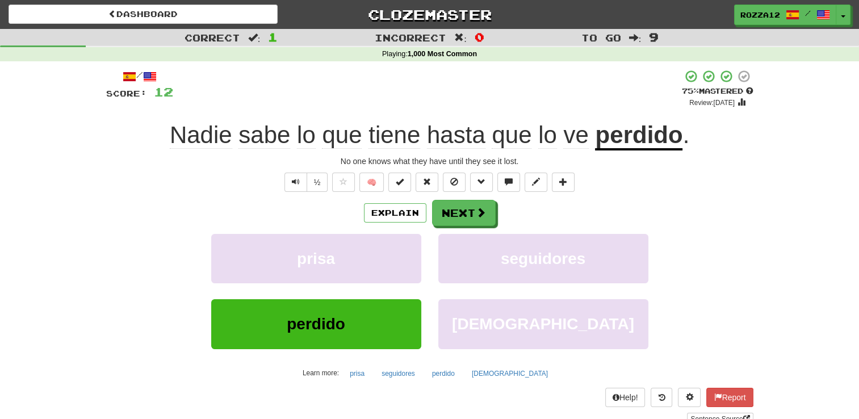
click at [452, 138] on span "hasta" at bounding box center [456, 134] width 58 height 27
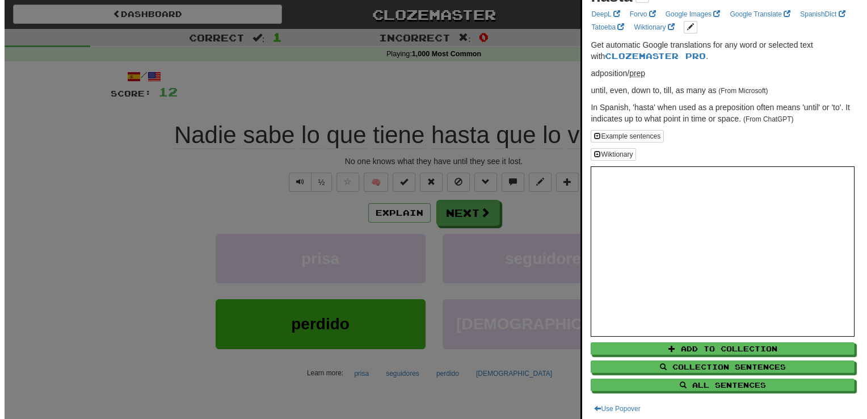
scroll to position [26, 0]
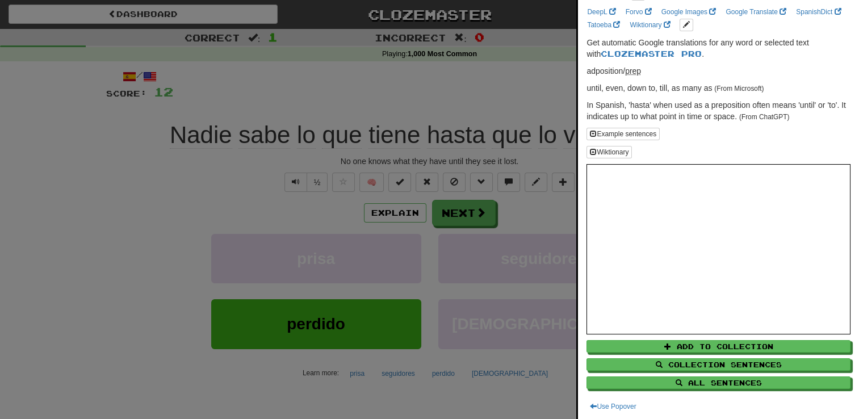
click at [520, 206] on div at bounding box center [429, 209] width 859 height 419
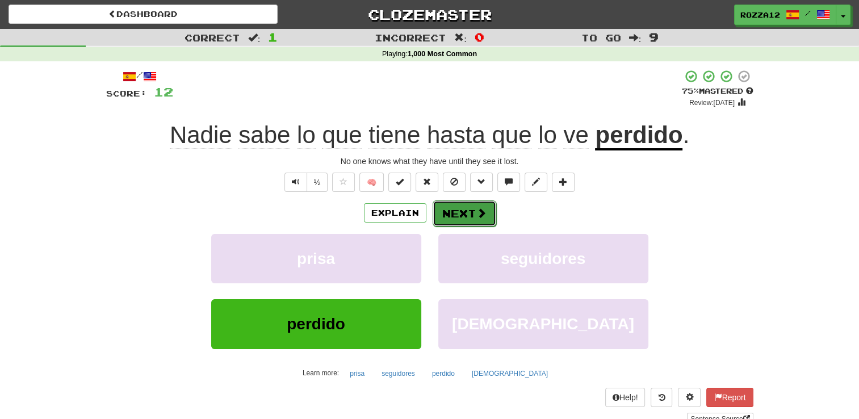
click at [476, 208] on span at bounding box center [481, 213] width 10 height 10
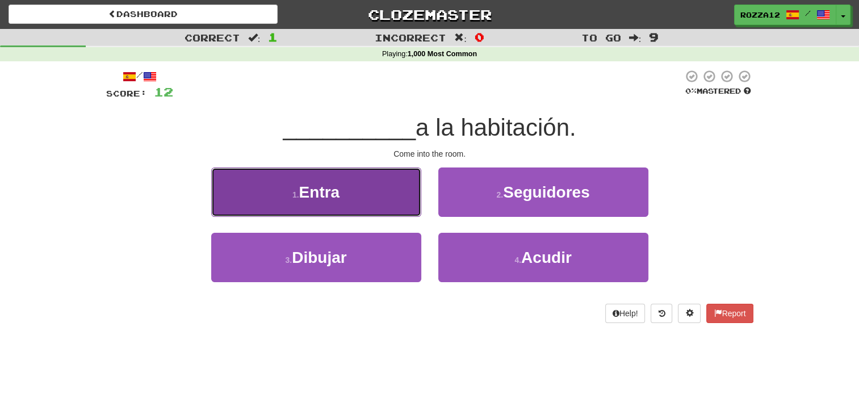
click at [377, 199] on button "1 . Entra" at bounding box center [316, 191] width 210 height 49
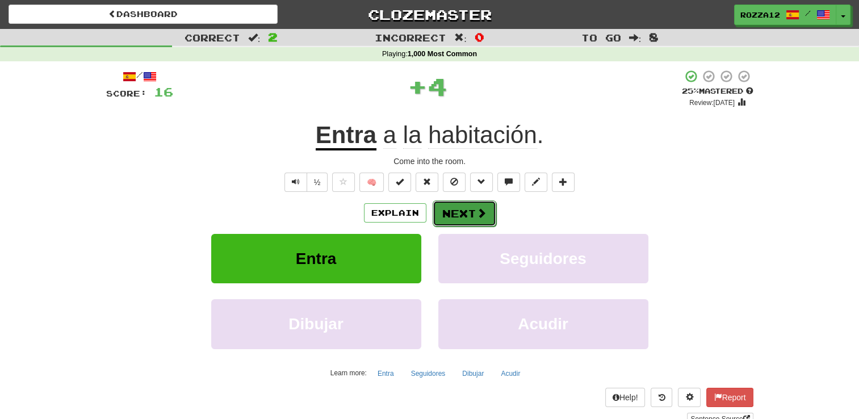
click at [470, 224] on button "Next" at bounding box center [465, 213] width 64 height 26
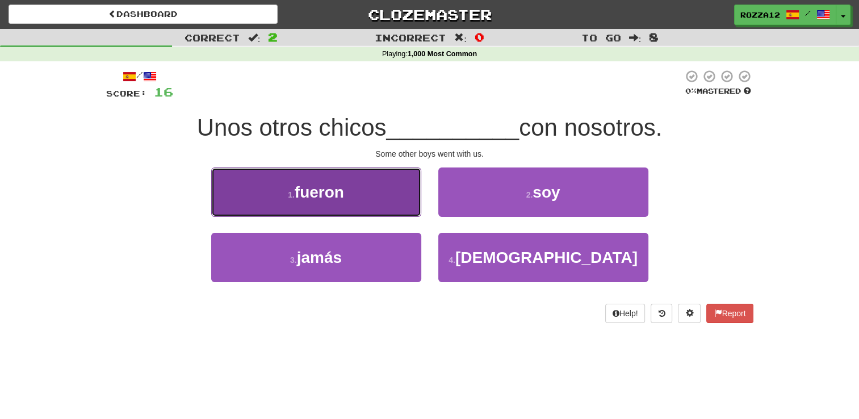
click at [363, 187] on button "1 . fueron" at bounding box center [316, 191] width 210 height 49
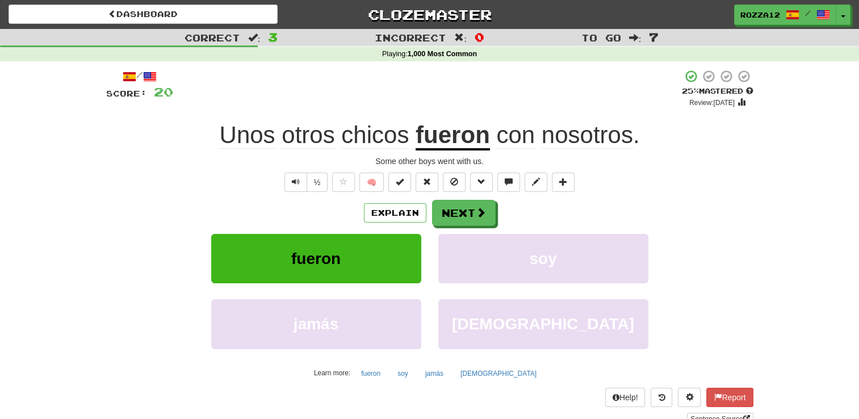
click at [439, 137] on u "fueron" at bounding box center [452, 135] width 74 height 29
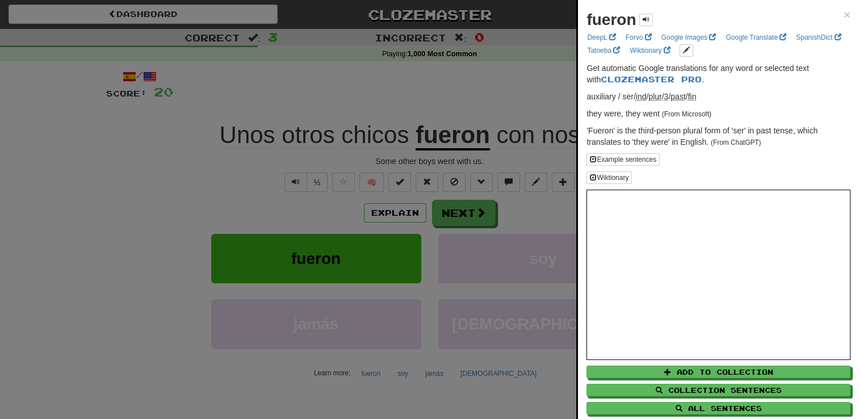
click at [830, 14] on div "fueron ×" at bounding box center [718, 20] width 264 height 23
click at [843, 10] on span "×" at bounding box center [846, 14] width 7 height 13
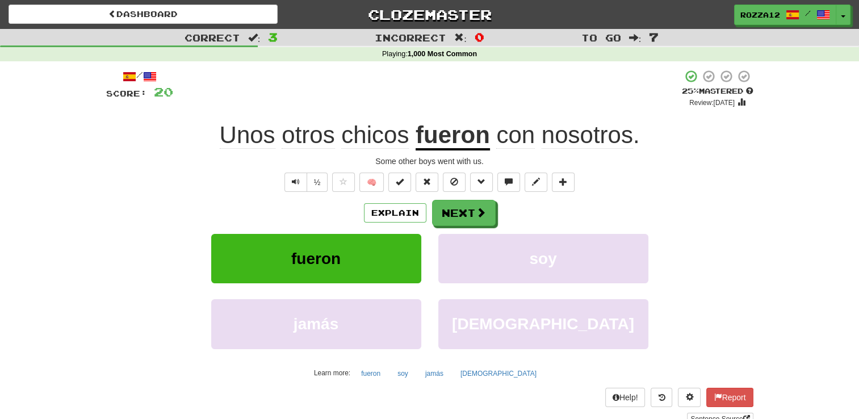
click at [466, 137] on u "fueron" at bounding box center [452, 135] width 74 height 29
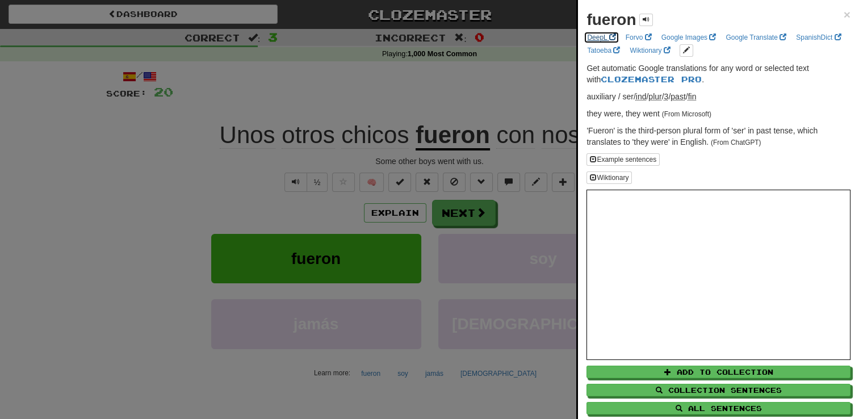
click at [606, 37] on link "DeepL" at bounding box center [600, 37] width 35 height 12
click at [556, 51] on div at bounding box center [429, 209] width 859 height 419
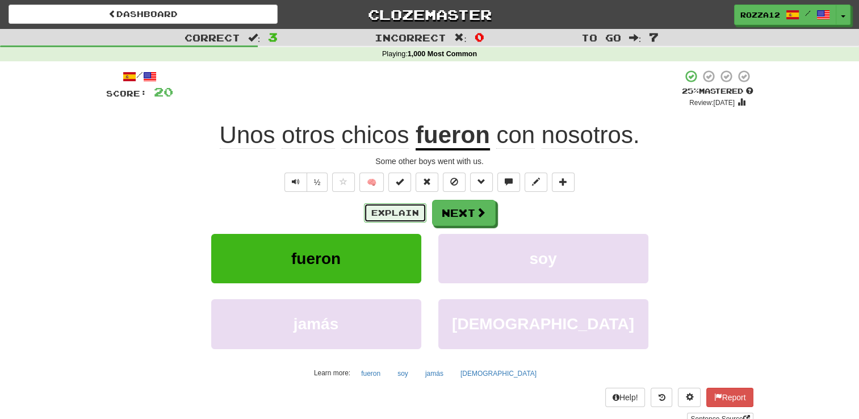
click at [406, 213] on button "Explain" at bounding box center [395, 212] width 62 height 19
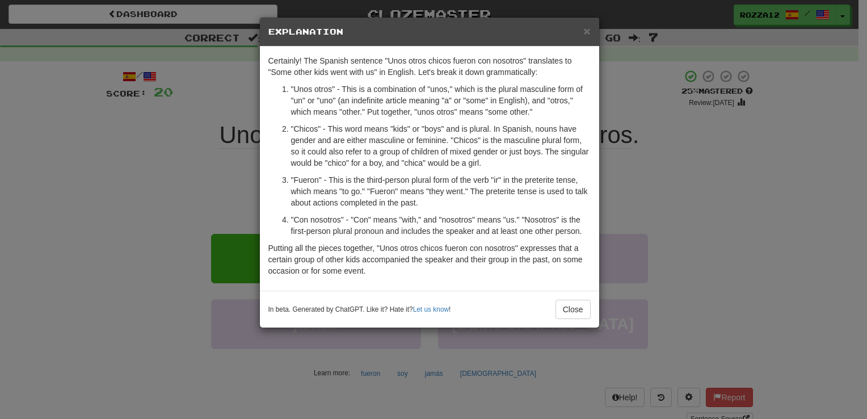
click at [629, 159] on div "× Explanation Certainly! The Spanish sentence "Unos otros chicos fueron con nos…" at bounding box center [433, 209] width 867 height 419
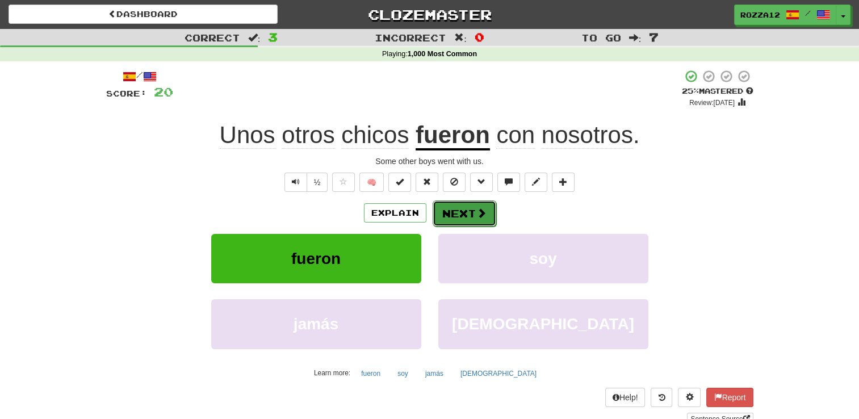
click at [456, 215] on button "Next" at bounding box center [465, 213] width 64 height 26
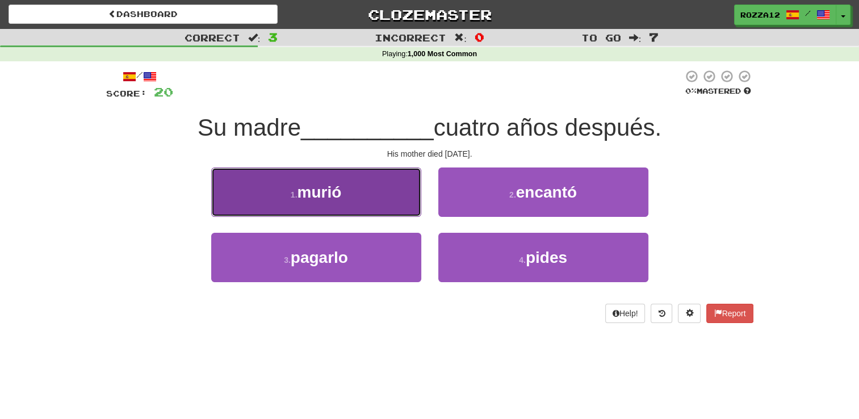
click at [377, 179] on button "1 . murió" at bounding box center [316, 191] width 210 height 49
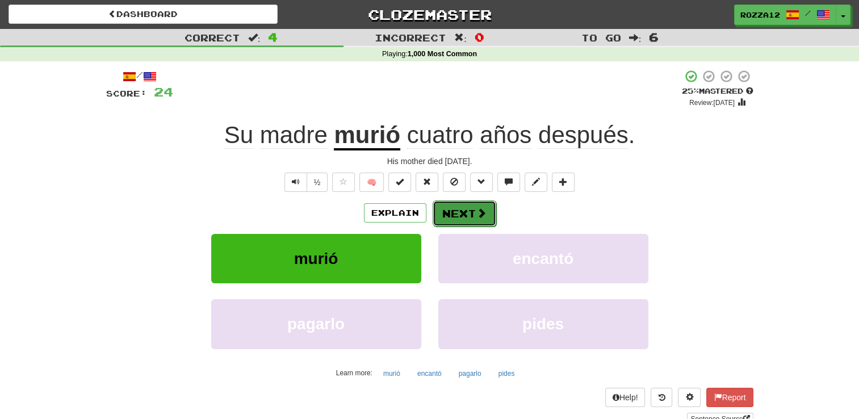
click at [474, 205] on button "Next" at bounding box center [465, 213] width 64 height 26
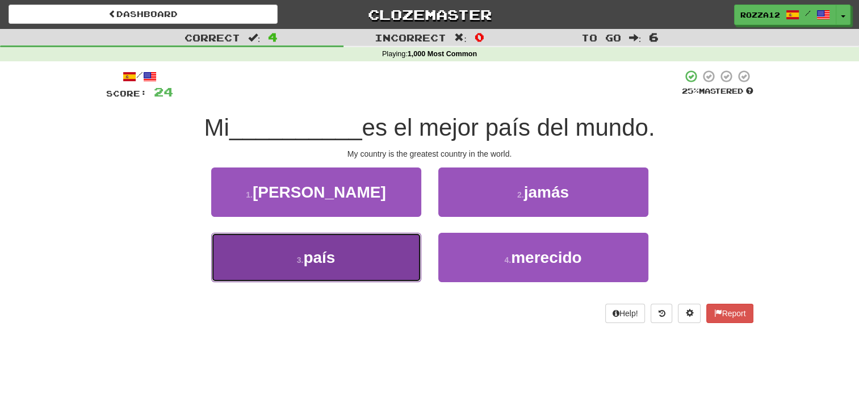
click at [373, 255] on button "3 . país" at bounding box center [316, 257] width 210 height 49
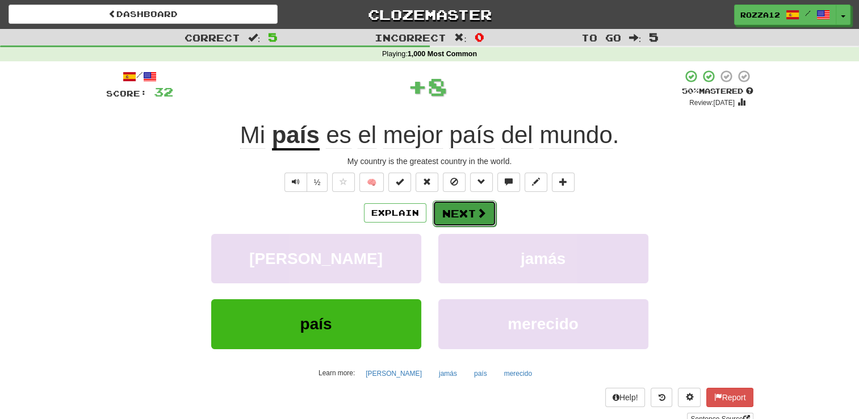
click at [480, 204] on button "Next" at bounding box center [465, 213] width 64 height 26
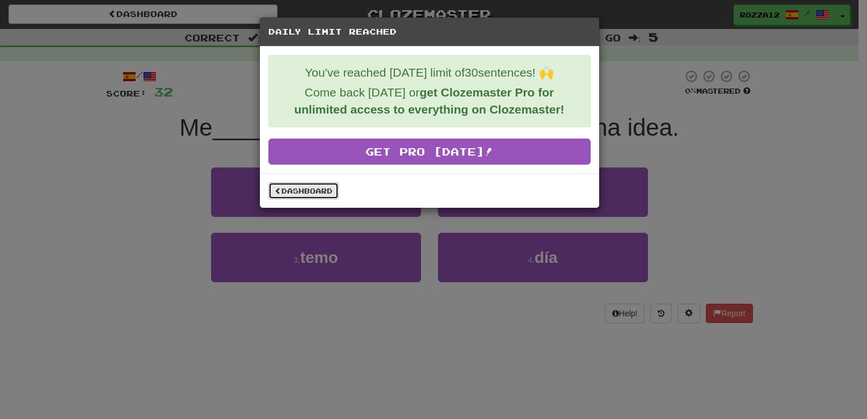
click at [312, 194] on link "Dashboard" at bounding box center [303, 190] width 70 height 17
